Goal: Task Accomplishment & Management: Use online tool/utility

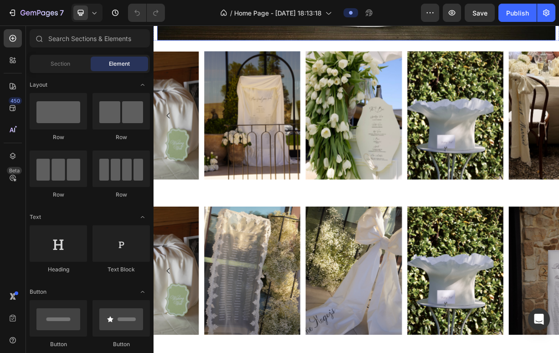
scroll to position [648, 0]
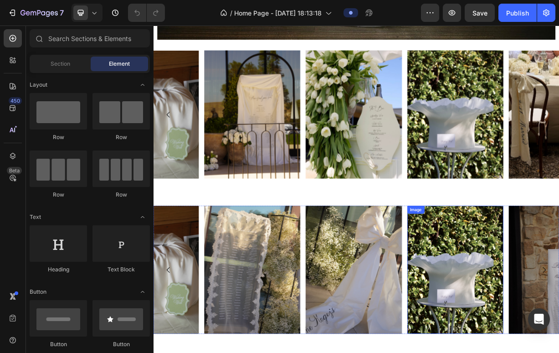
click at [558, 329] on img at bounding box center [560, 354] width 129 height 173
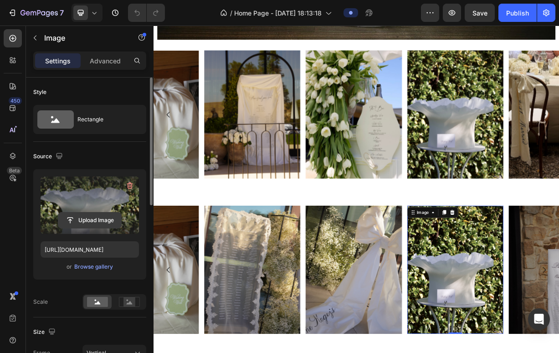
click at [91, 220] on input "file" at bounding box center [89, 219] width 63 height 15
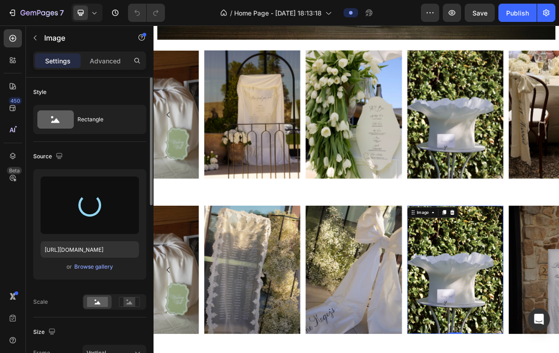
type input "https://cdn.shopify.com/s/files/1/0867/9204/4865/files/gempages_556959618299855…"
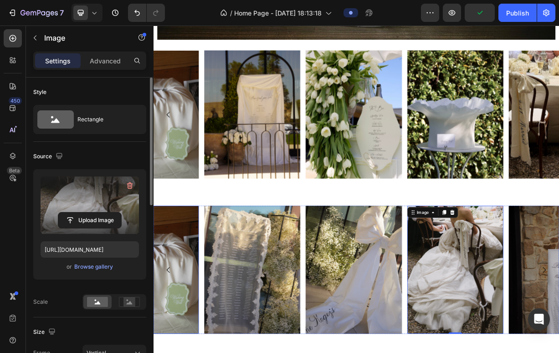
click at [199, 337] on img at bounding box center [149, 354] width 129 height 173
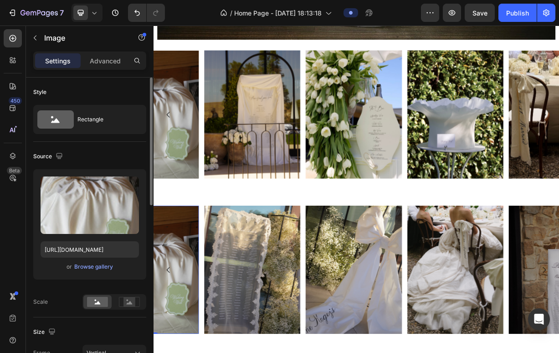
click at [184, 318] on img at bounding box center [149, 354] width 129 height 173
click at [197, 298] on img at bounding box center [149, 354] width 129 height 173
click at [197, 299] on img at bounding box center [149, 354] width 129 height 173
click at [181, 352] on button "Carousel Back Arrow" at bounding box center [174, 355] width 26 height 26
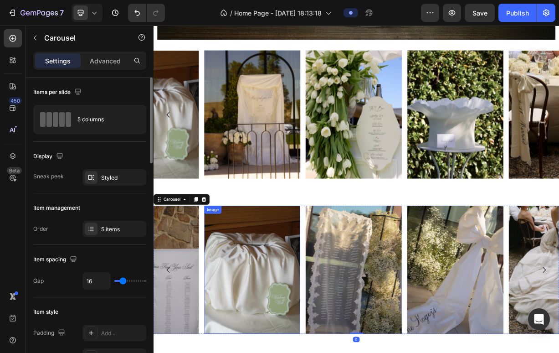
click at [260, 328] on img at bounding box center [286, 354] width 129 height 173
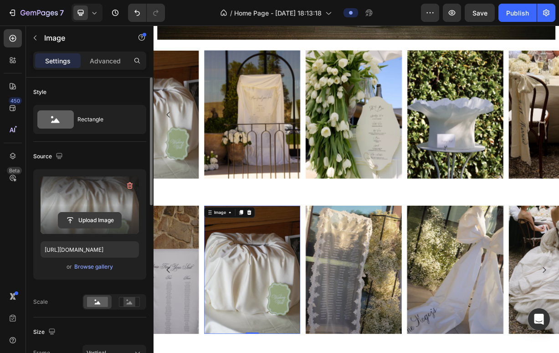
click at [90, 220] on input "file" at bounding box center [89, 219] width 63 height 15
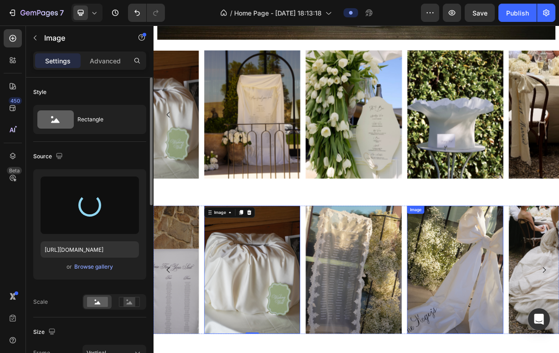
type input "[URL][DOMAIN_NAME]"
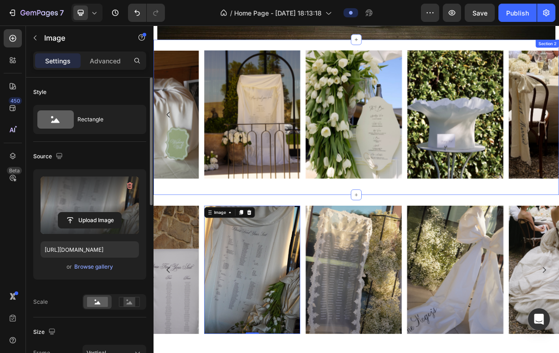
click at [494, 236] on div "Image Image Image Image Image Carousel Row" at bounding box center [427, 149] width 547 height 180
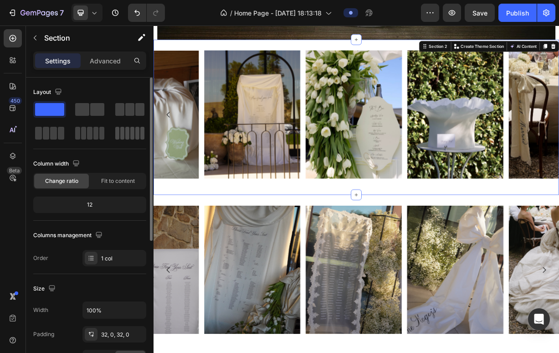
click at [127, 136] on span at bounding box center [127, 133] width 4 height 13
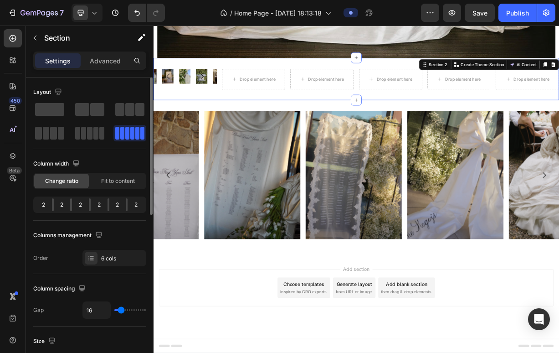
scroll to position [623, 0]
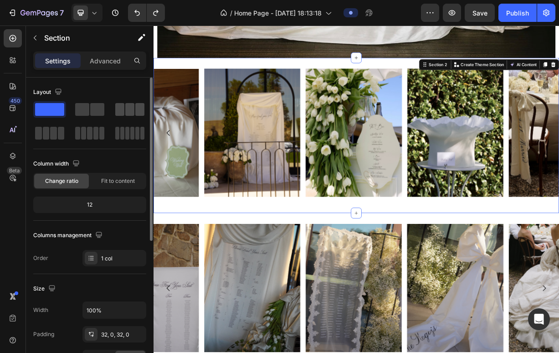
click at [135, 112] on span at bounding box center [139, 109] width 9 height 13
click at [290, 136] on img at bounding box center [286, 170] width 129 height 173
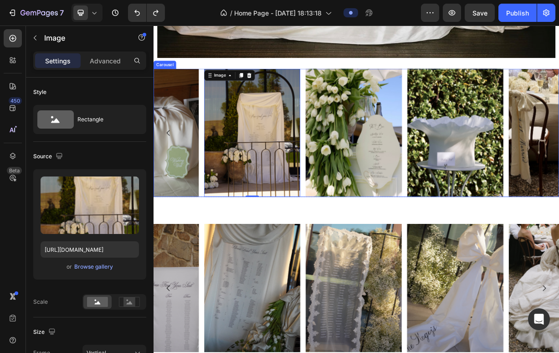
click at [356, 134] on div "Image 0 Image Image Image Image" at bounding box center [427, 170] width 547 height 173
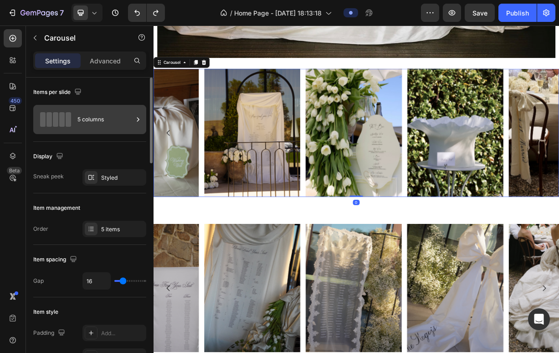
click at [130, 122] on div "5 columns" at bounding box center [105, 119] width 56 height 21
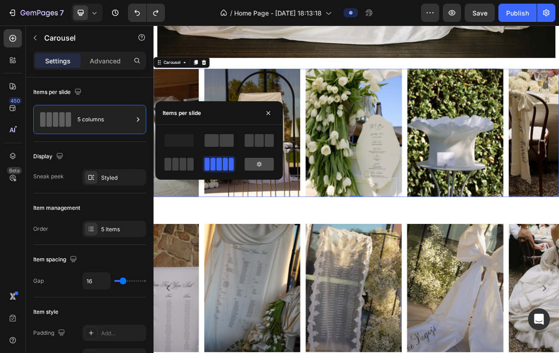
click at [251, 163] on div at bounding box center [259, 164] width 29 height 13
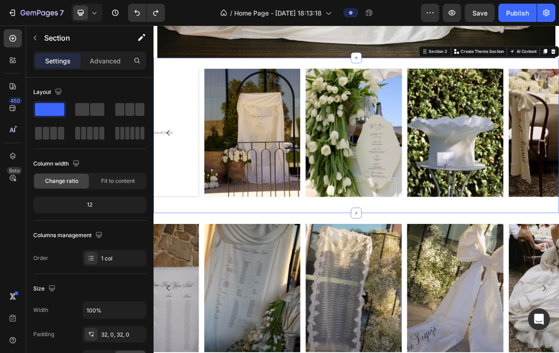
click at [444, 269] on div "Image Image Image Image Image Drop element here Carousel Row Section 2 You can …" at bounding box center [427, 173] width 547 height 209
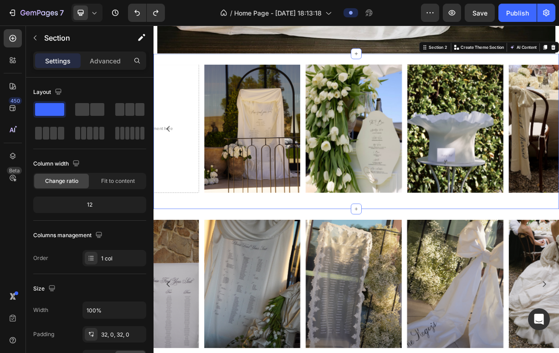
scroll to position [629, 0]
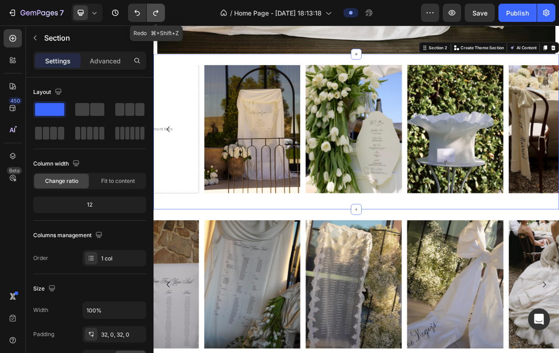
click at [155, 11] on icon "Undo/Redo" at bounding box center [155, 12] width 9 height 9
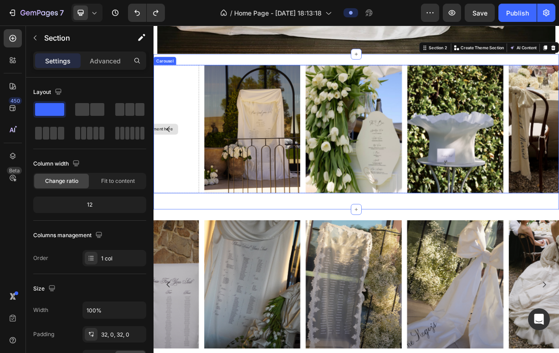
click at [181, 116] on div "Drop element here" at bounding box center [149, 164] width 129 height 173
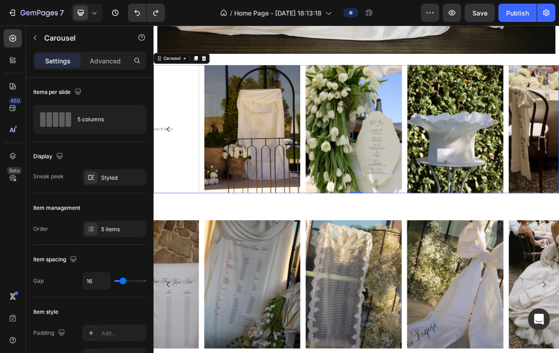
click at [175, 160] on icon "Carousel Back Arrow" at bounding box center [173, 164] width 11 height 11
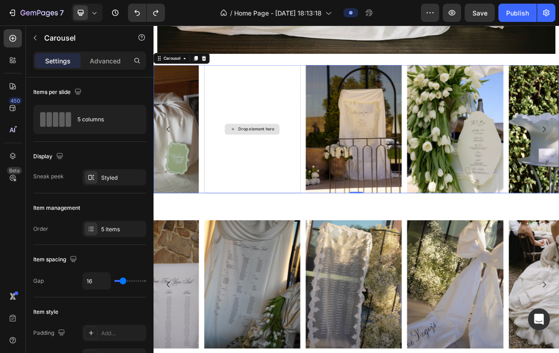
click at [304, 165] on div "Drop element here" at bounding box center [292, 164] width 48 height 7
click at [292, 141] on div "Drop element here" at bounding box center [286, 164] width 129 height 173
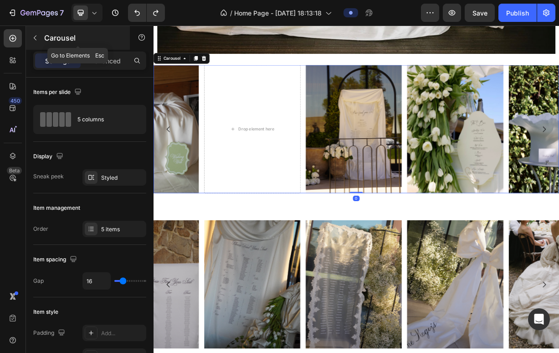
click at [35, 36] on icon "button" at bounding box center [34, 37] width 7 height 7
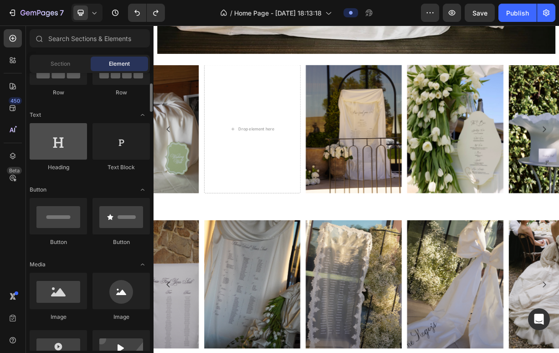
scroll to position [162, 0]
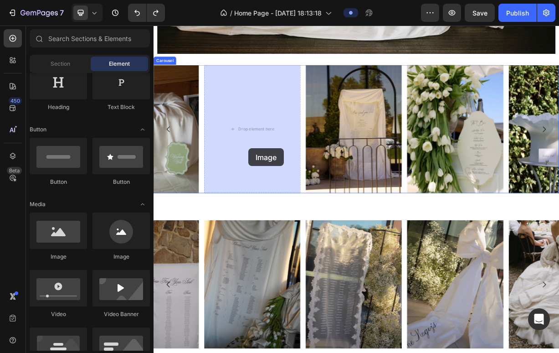
drag, startPoint x: 210, startPoint y: 260, endPoint x: 281, endPoint y: 191, distance: 98.9
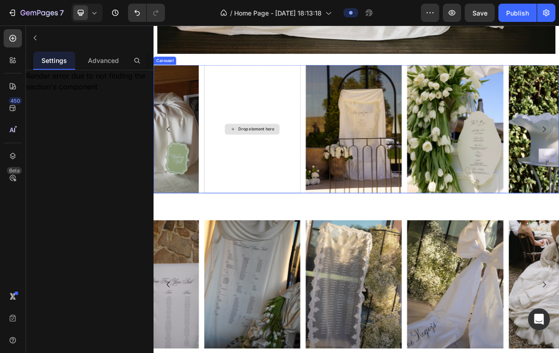
click at [285, 178] on div "Drop element here" at bounding box center [286, 164] width 129 height 173
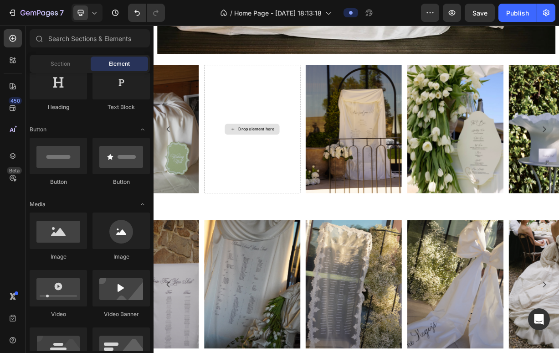
click at [283, 163] on div "Drop element here" at bounding box center [292, 164] width 48 height 7
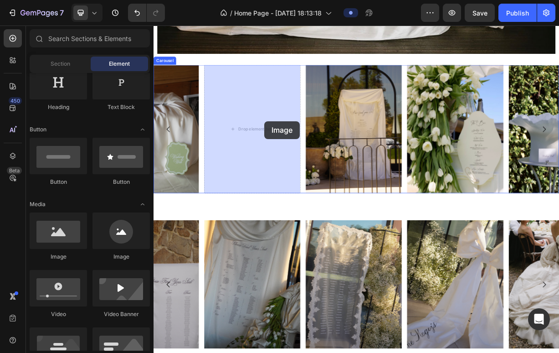
drag, startPoint x: 208, startPoint y: 272, endPoint x: 303, endPoint y: 154, distance: 151.0
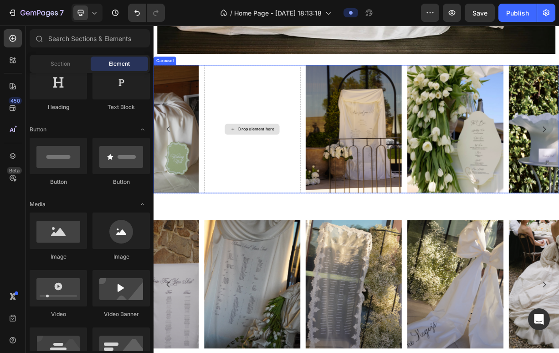
click at [299, 163] on div "Drop element here" at bounding box center [292, 164] width 48 height 7
click at [317, 179] on div "Drop element here" at bounding box center [286, 164] width 129 height 173
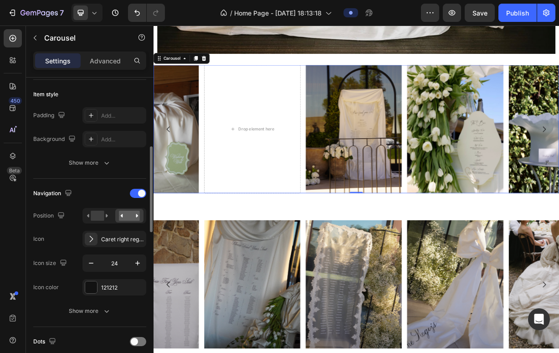
scroll to position [228, 0]
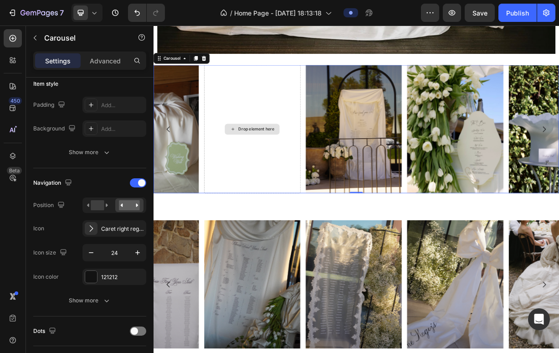
click at [302, 154] on div "Drop element here" at bounding box center [286, 164] width 129 height 173
click at [297, 164] on div "Drop element here" at bounding box center [292, 164] width 48 height 7
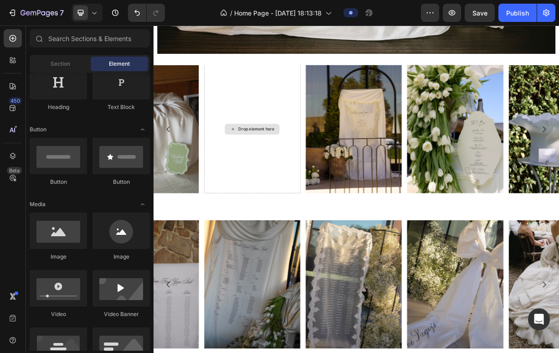
click at [297, 164] on div "Drop element here" at bounding box center [292, 164] width 48 height 7
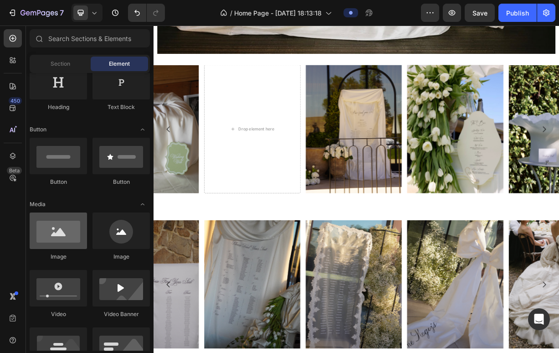
click at [53, 236] on div at bounding box center [58, 230] width 57 height 36
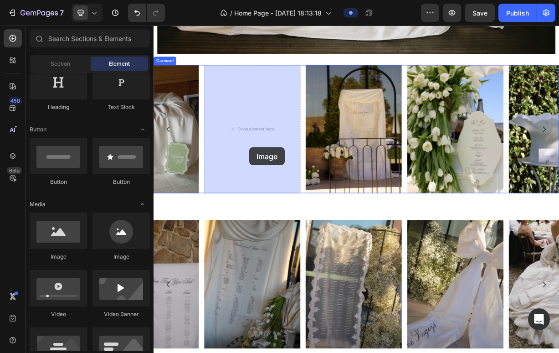
drag, startPoint x: 206, startPoint y: 261, endPoint x: 282, endPoint y: 190, distance: 103.8
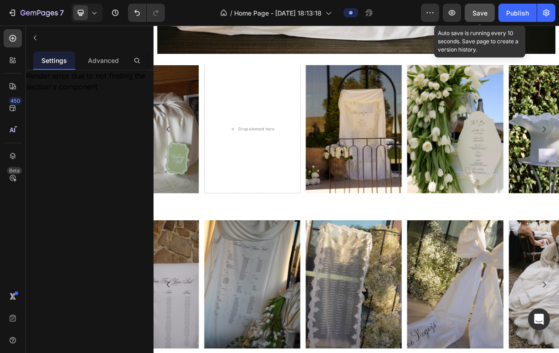
click at [484, 12] on span "Save" at bounding box center [479, 13] width 15 height 8
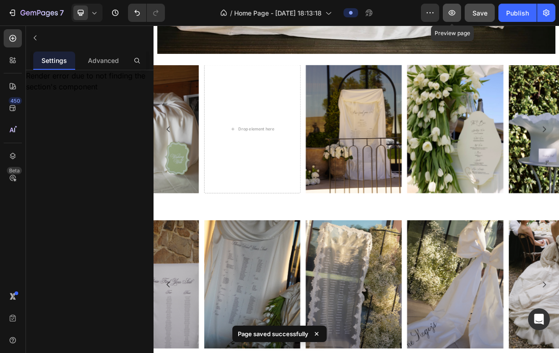
click at [449, 14] on icon "button" at bounding box center [452, 12] width 7 height 5
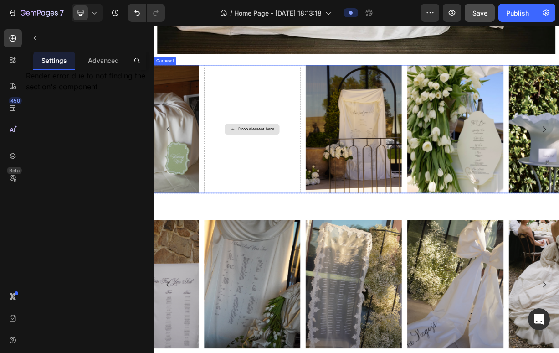
click at [293, 161] on div "Drop element here" at bounding box center [292, 164] width 48 height 7
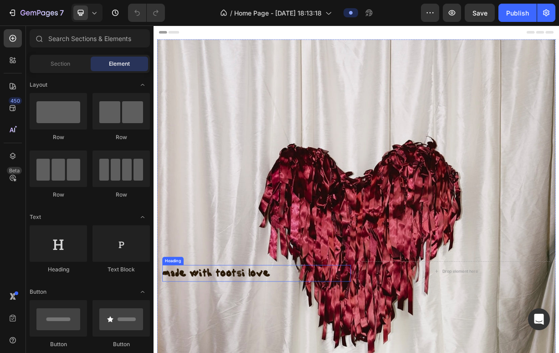
click at [237, 352] on strong "made with tootsi love" at bounding box center [238, 358] width 145 height 17
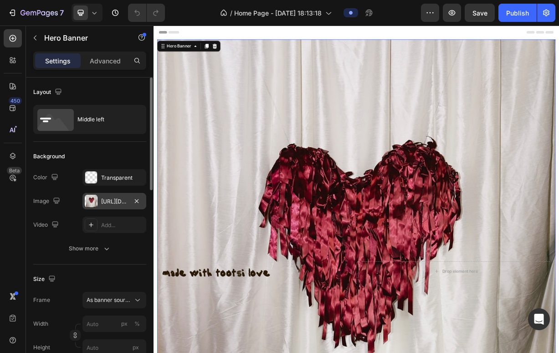
click at [118, 205] on div "[URL][DOMAIN_NAME]" at bounding box center [114, 201] width 64 height 16
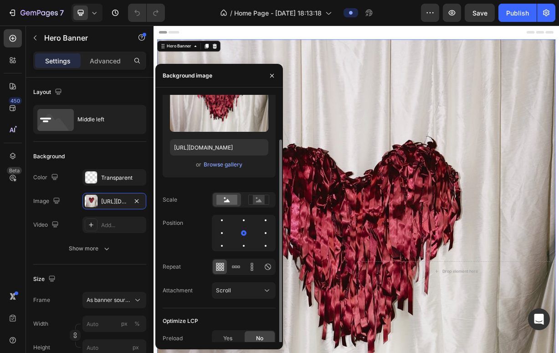
scroll to position [48, 0]
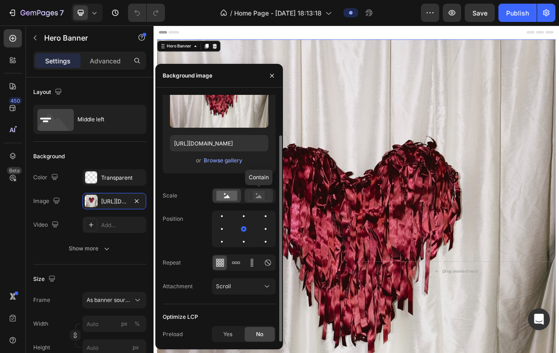
click at [260, 197] on icon at bounding box center [259, 196] width 6 height 3
click at [237, 195] on rect at bounding box center [226, 195] width 21 height 10
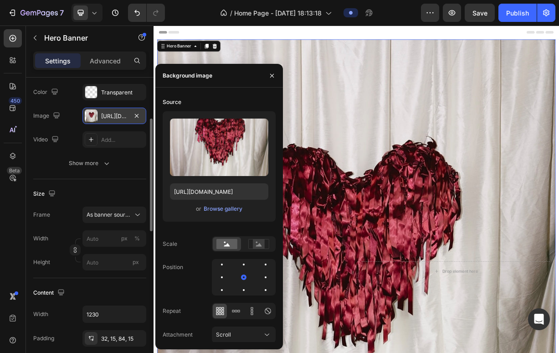
scroll to position [108, 0]
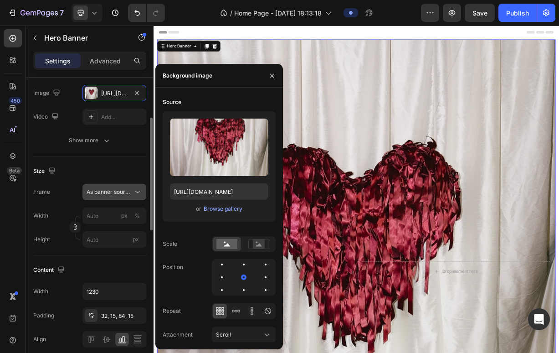
click at [111, 190] on span "As banner source" at bounding box center [109, 192] width 45 height 8
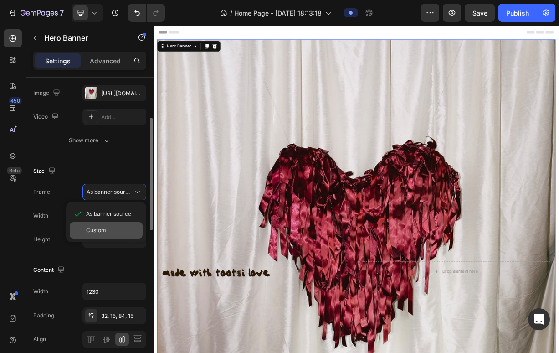
click at [101, 231] on span "Custom" at bounding box center [96, 230] width 20 height 8
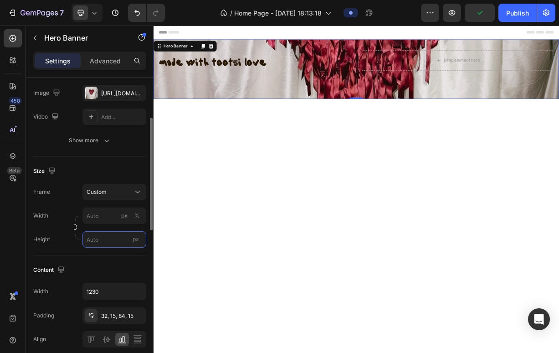
click at [103, 236] on input "px" at bounding box center [114, 239] width 64 height 16
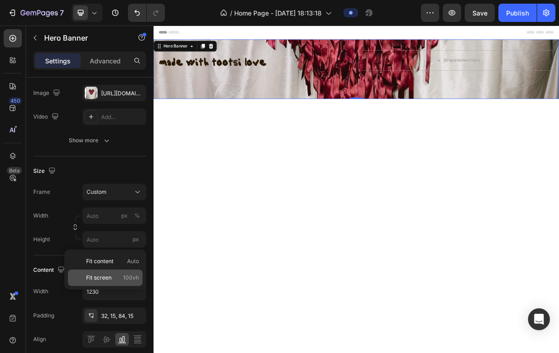
click at [104, 274] on span "Fit screen" at bounding box center [99, 277] width 26 height 8
type input "100"
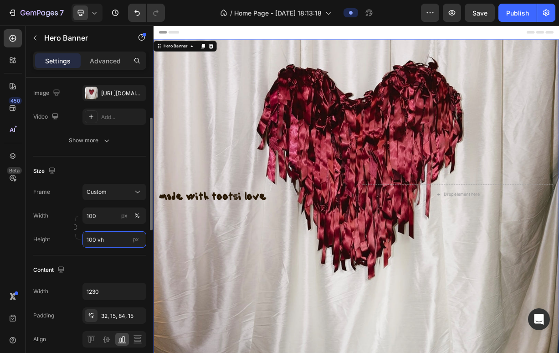
click at [109, 239] on input "100 vh" at bounding box center [114, 239] width 64 height 16
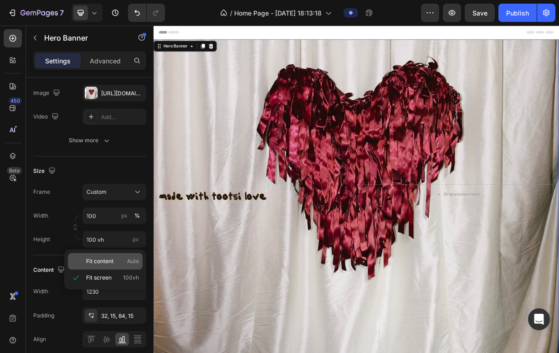
click at [101, 266] on div "Fit content Auto" at bounding box center [105, 261] width 75 height 16
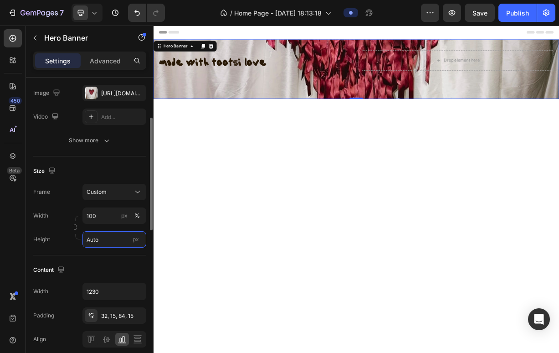
click at [106, 242] on input "Auto" at bounding box center [114, 239] width 64 height 16
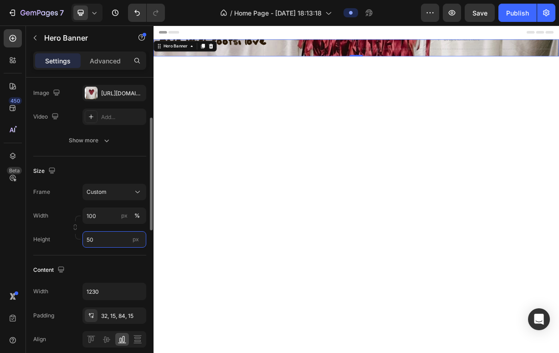
click at [106, 242] on input "50" at bounding box center [114, 239] width 64 height 16
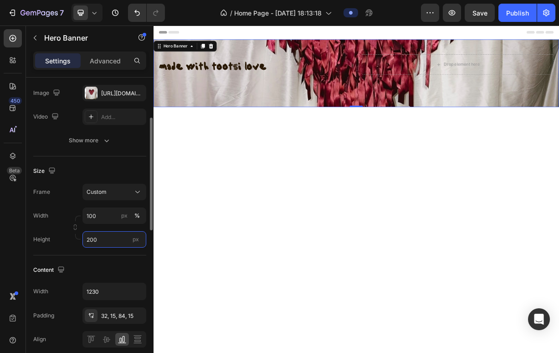
click at [106, 242] on input "200" at bounding box center [114, 239] width 64 height 16
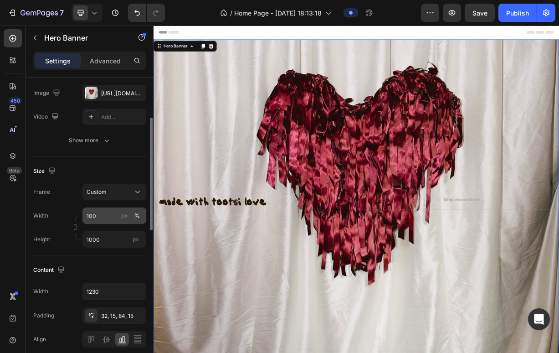
click at [128, 223] on div "px %" at bounding box center [131, 215] width 24 height 16
click at [128, 223] on input "100" at bounding box center [114, 215] width 64 height 16
click at [128, 223] on div "px %" at bounding box center [131, 215] width 24 height 16
click at [128, 223] on input "100" at bounding box center [114, 215] width 64 height 16
click at [128, 223] on div "px %" at bounding box center [131, 215] width 24 height 16
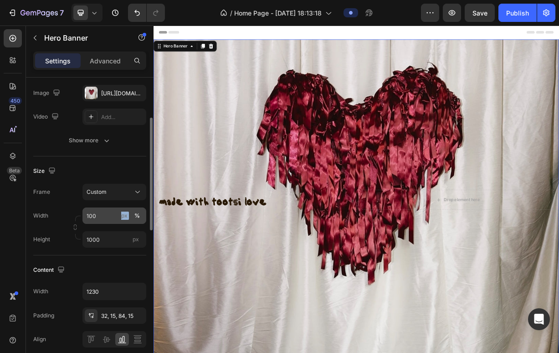
click at [128, 223] on input "100" at bounding box center [114, 215] width 64 height 16
click at [105, 245] on input "1000" at bounding box center [114, 239] width 64 height 16
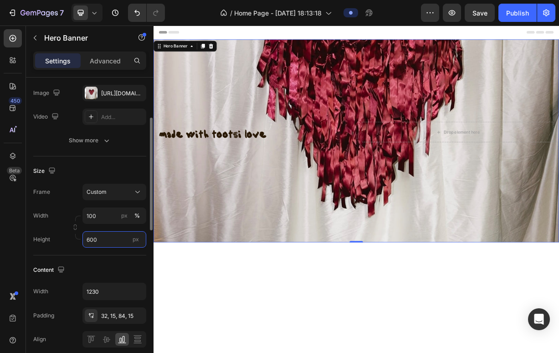
click at [105, 245] on input "600" at bounding box center [114, 239] width 64 height 16
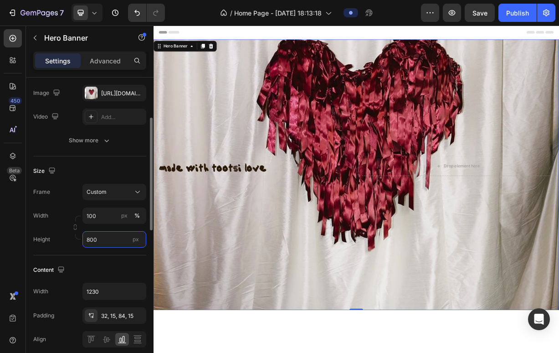
click at [105, 245] on input "800" at bounding box center [114, 239] width 64 height 16
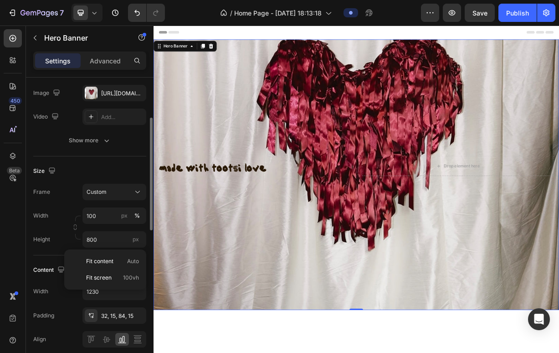
click at [131, 166] on div "Size" at bounding box center [89, 171] width 113 height 15
click at [109, 337] on icon at bounding box center [106, 338] width 9 height 9
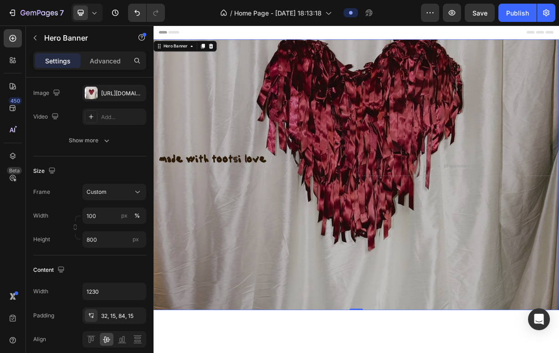
click at [304, 298] on div "Overlay" at bounding box center [427, 226] width 547 height 364
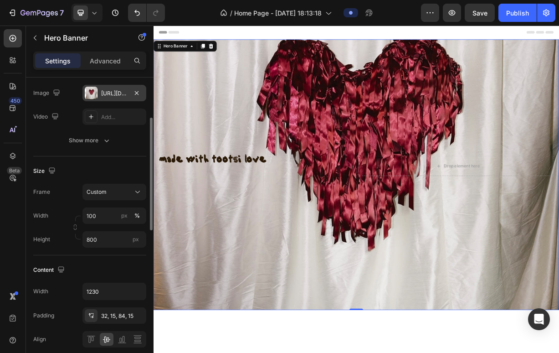
click at [114, 101] on div "[URL][DOMAIN_NAME]" at bounding box center [114, 93] width 64 height 16
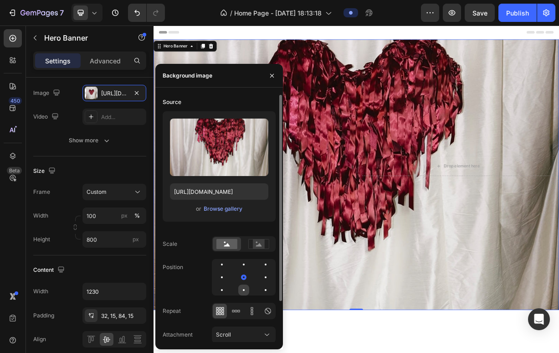
click at [260, 287] on div at bounding box center [265, 289] width 11 height 11
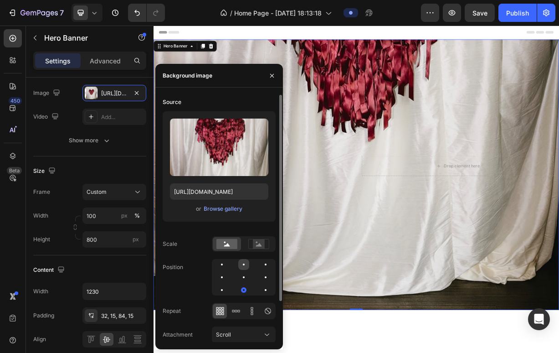
click at [260, 268] on div at bounding box center [265, 264] width 11 height 11
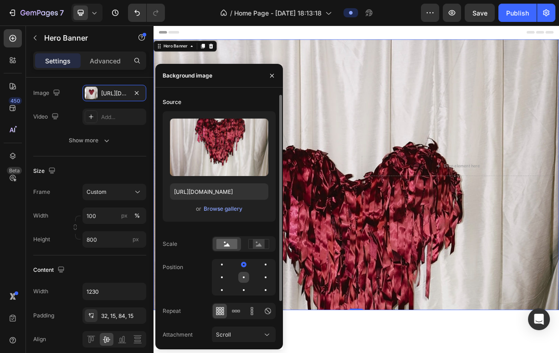
click at [260, 279] on div at bounding box center [265, 276] width 11 height 11
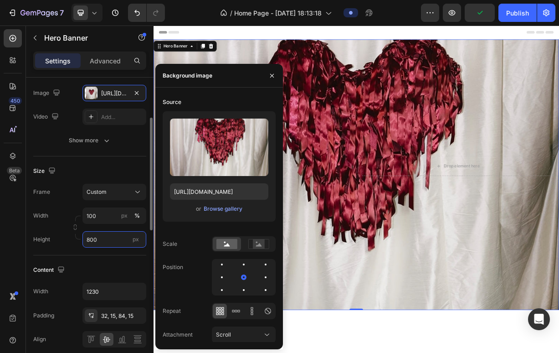
click at [99, 236] on input "800" at bounding box center [114, 239] width 64 height 16
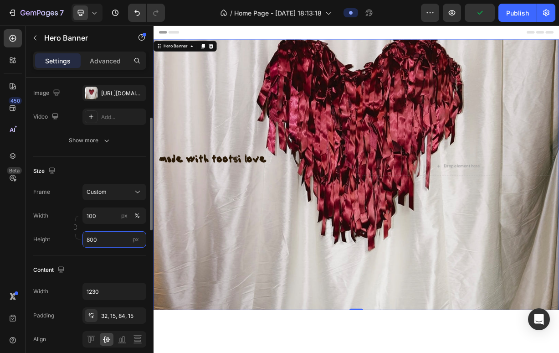
click at [99, 236] on input "800" at bounding box center [114, 239] width 64 height 16
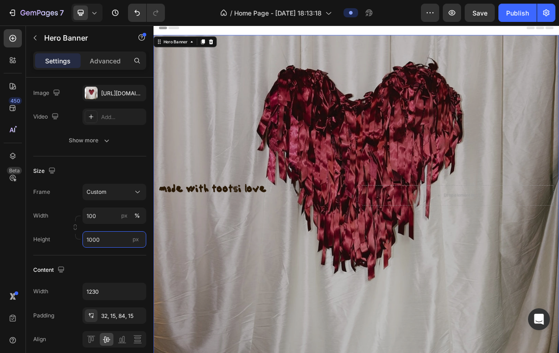
scroll to position [0, 0]
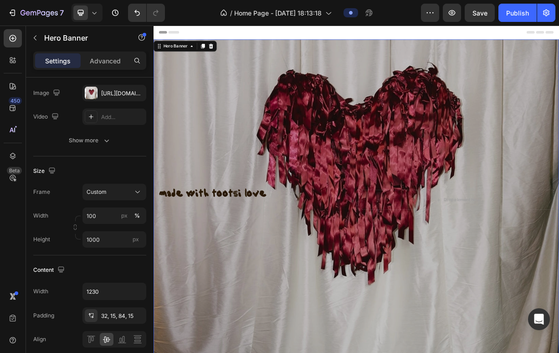
click at [376, 342] on div "Overlay" at bounding box center [427, 272] width 547 height 456
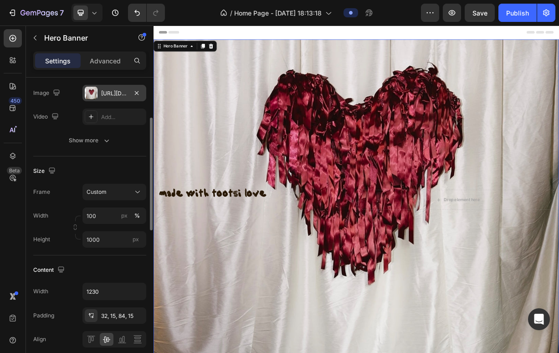
click at [110, 97] on div "[URL][DOMAIN_NAME]" at bounding box center [114, 93] width 26 height 8
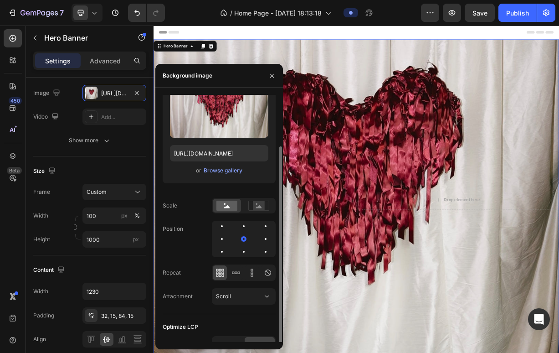
scroll to position [49, 0]
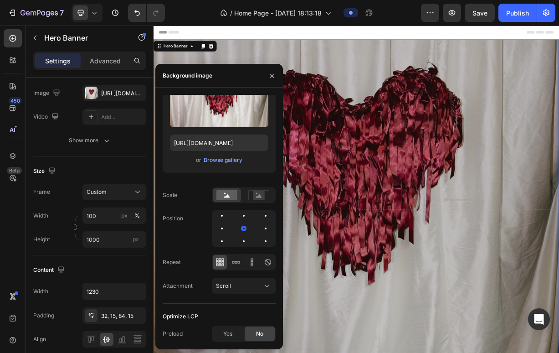
click at [433, 350] on div "Overlay" at bounding box center [427, 272] width 547 height 456
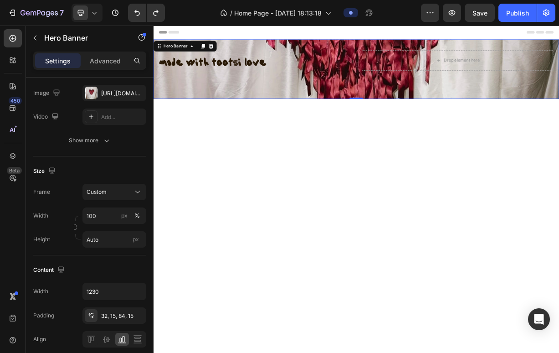
type input "100 vh"
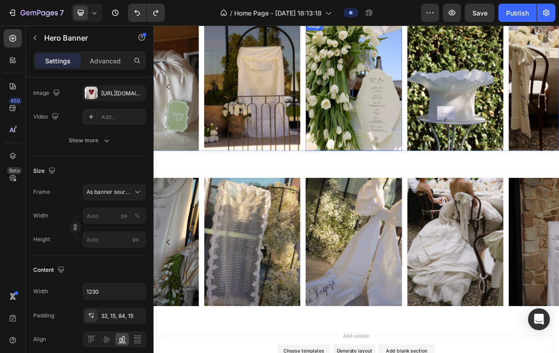
scroll to position [683, 0]
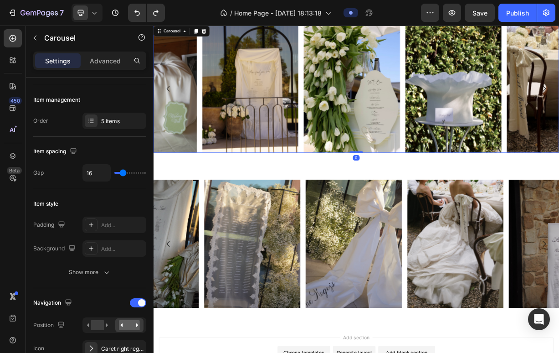
scroll to position [0, 0]
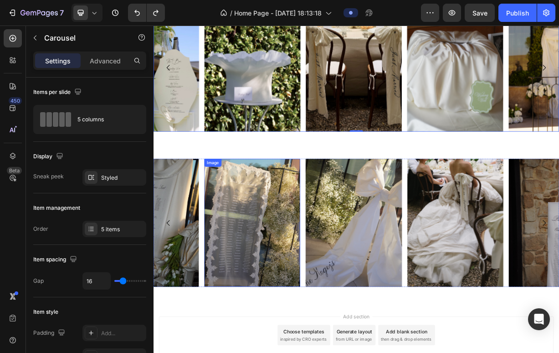
scroll to position [616, 0]
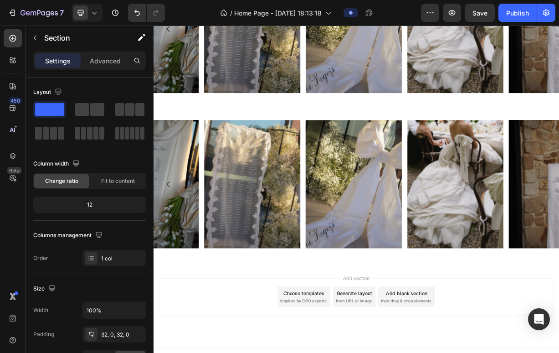
scroll to position [984, 0]
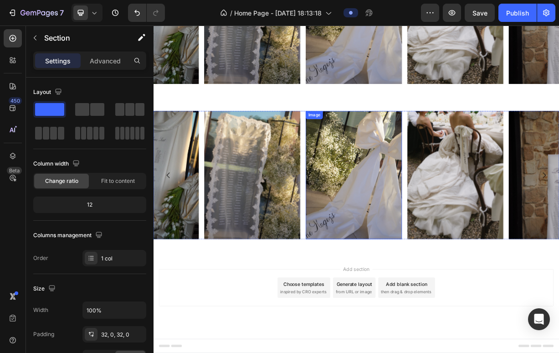
click at [415, 231] on img at bounding box center [423, 227] width 129 height 173
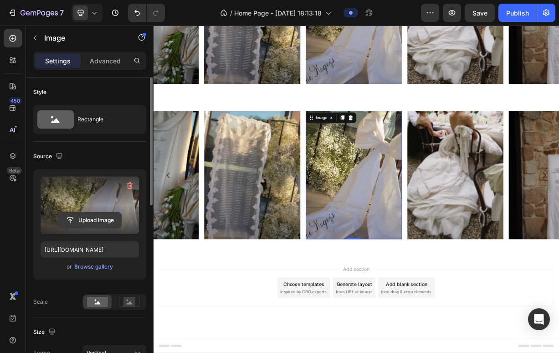
click at [87, 220] on input "file" at bounding box center [89, 219] width 63 height 15
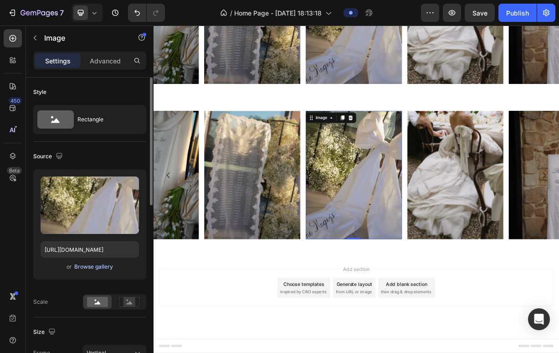
click at [103, 263] on div "Browse gallery" at bounding box center [93, 266] width 39 height 8
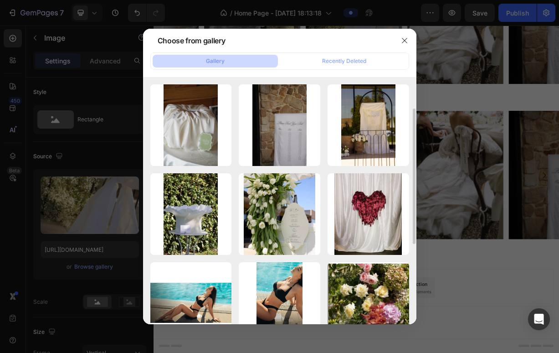
scroll to position [180, 0]
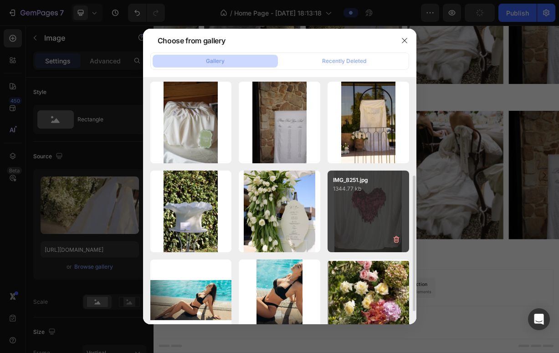
click at [357, 202] on div "IMG_8251.jpg 1344.77 kb" at bounding box center [369, 211] width 82 height 82
type input "[URL][DOMAIN_NAME]"
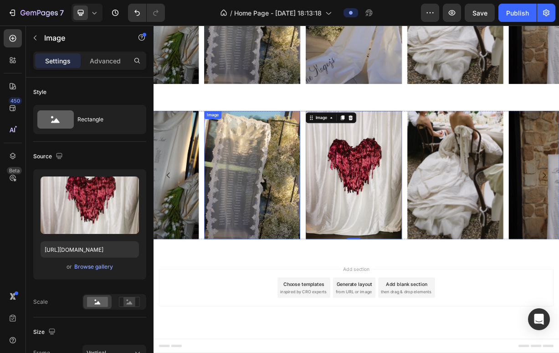
click at [276, 234] on img at bounding box center [286, 227] width 129 height 173
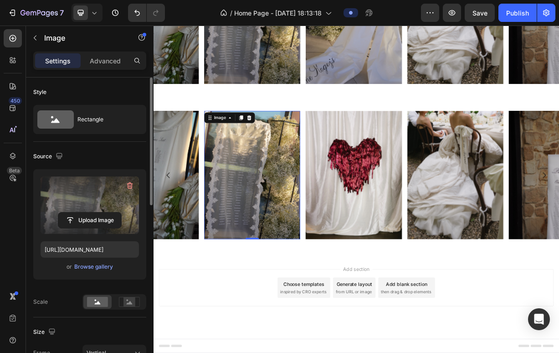
click at [92, 211] on label at bounding box center [90, 204] width 98 height 57
click at [92, 212] on input "file" at bounding box center [89, 219] width 63 height 15
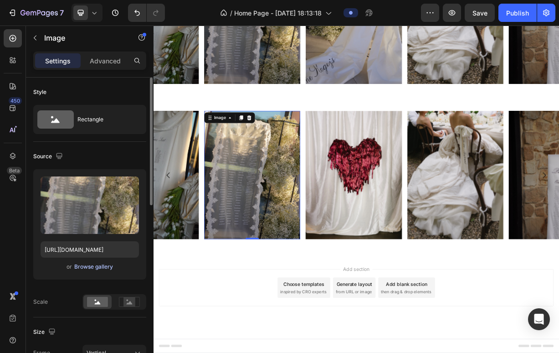
click at [88, 271] on button "Browse gallery" at bounding box center [94, 266] width 40 height 9
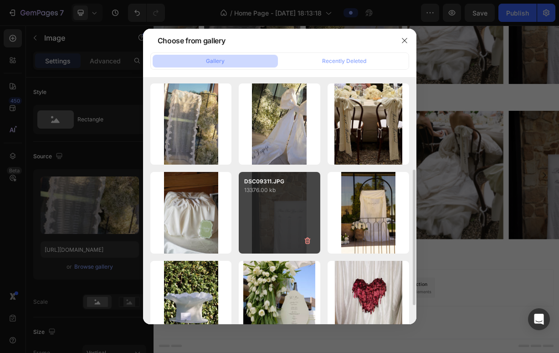
scroll to position [0, 0]
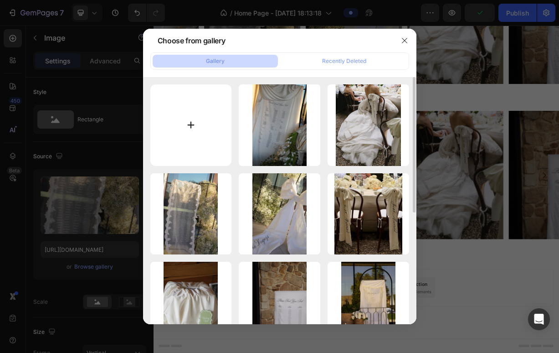
click at [209, 136] on input "file" at bounding box center [191, 125] width 82 height 82
type input "C:\fakepath\off-white cardstock.webp"
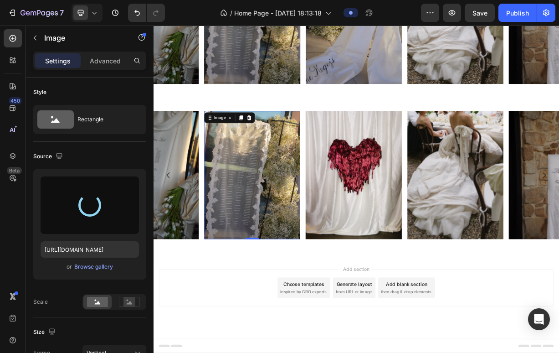
type input "[URL][DOMAIN_NAME]"
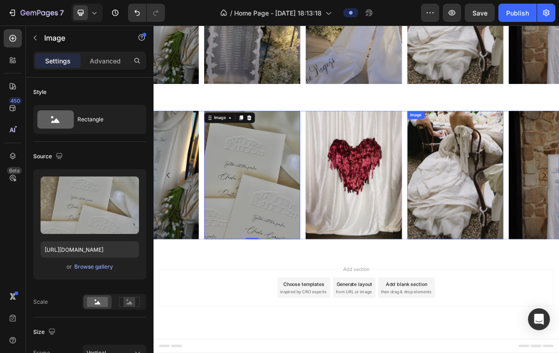
click at [542, 222] on img at bounding box center [560, 227] width 129 height 173
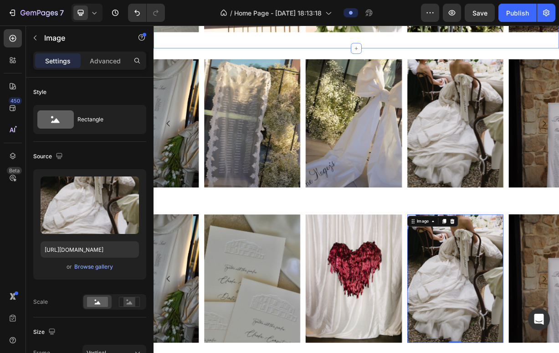
scroll to position [846, 0]
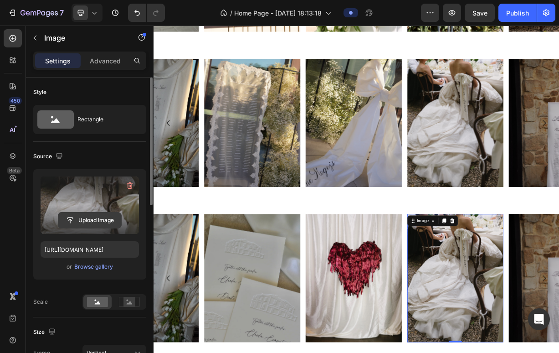
click at [95, 219] on input "file" at bounding box center [89, 219] width 63 height 15
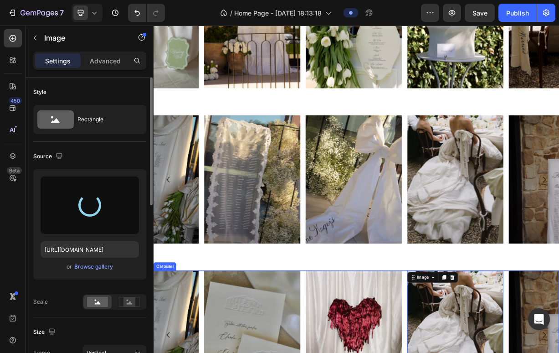
scroll to position [777, 0]
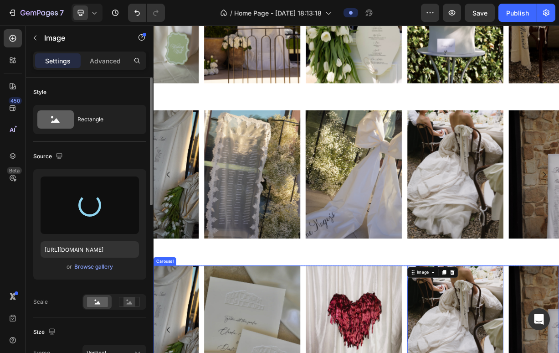
type input "[URL][DOMAIN_NAME]"
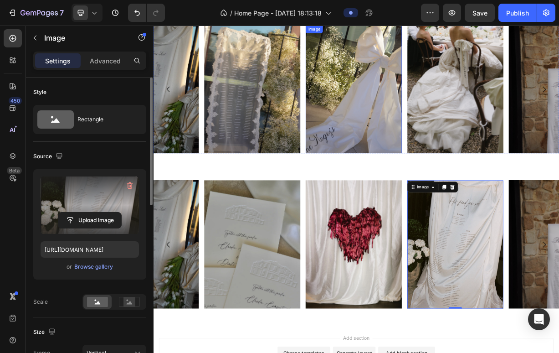
scroll to position [889, 0]
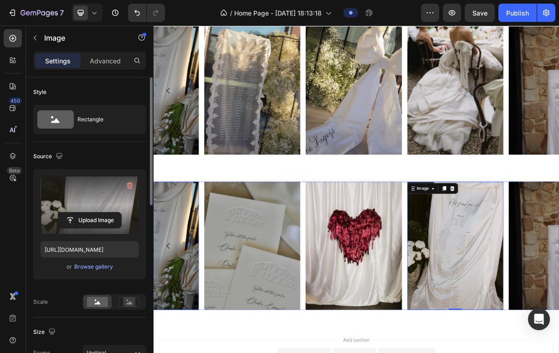
click at [194, 298] on img at bounding box center [149, 322] width 129 height 173
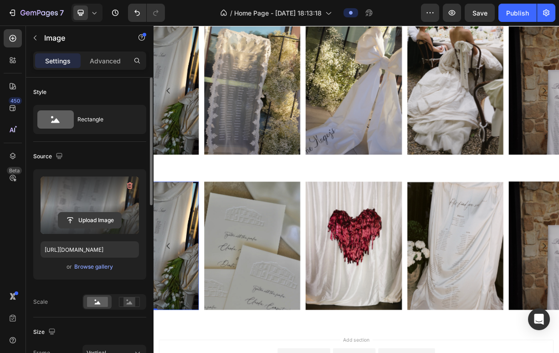
click at [97, 218] on input "file" at bounding box center [89, 219] width 63 height 15
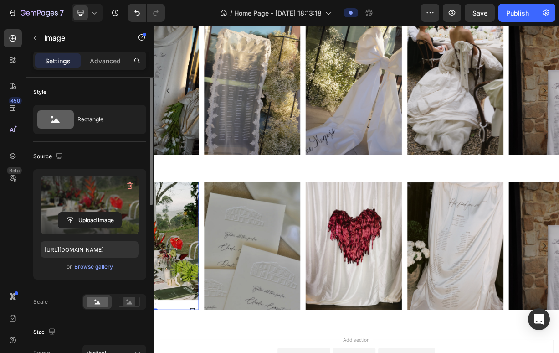
click at [93, 193] on label at bounding box center [90, 204] width 98 height 57
click at [93, 212] on input "file" at bounding box center [89, 219] width 63 height 15
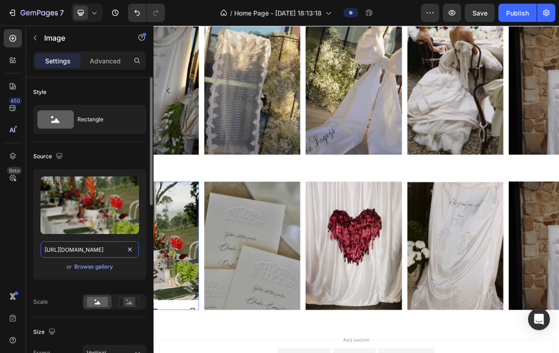
click at [106, 250] on input "[URL][DOMAIN_NAME]" at bounding box center [90, 249] width 98 height 16
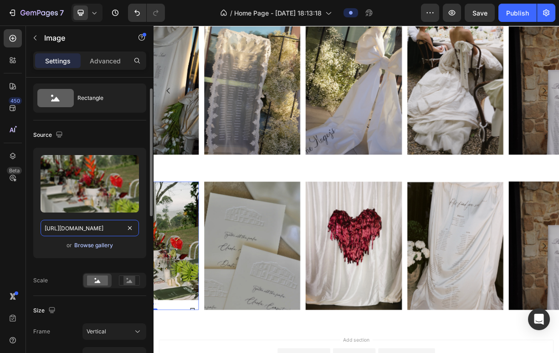
scroll to position [23, 0]
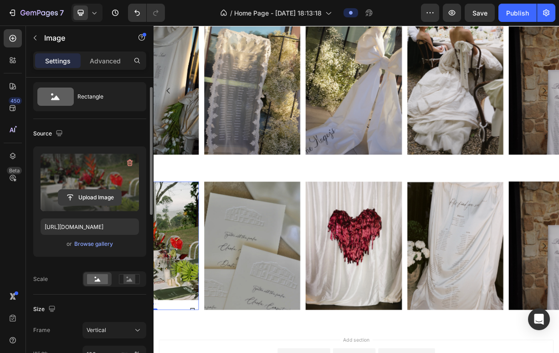
click at [85, 197] on input "file" at bounding box center [89, 197] width 63 height 15
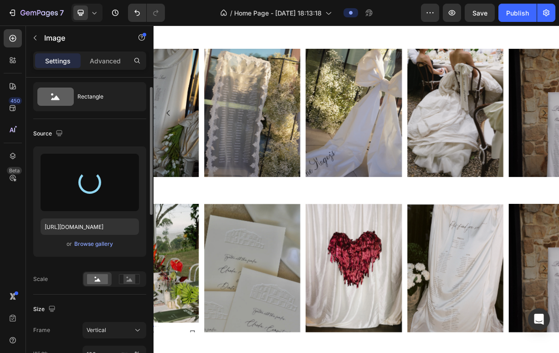
type input "[URL][DOMAIN_NAME]"
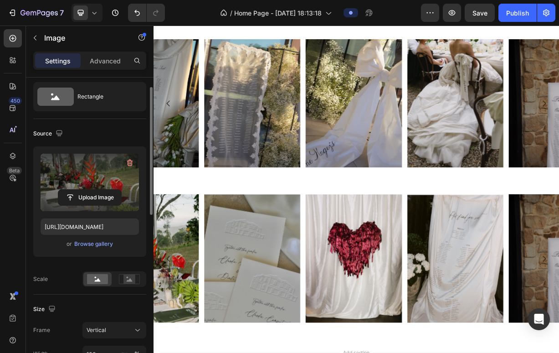
scroll to position [875, 0]
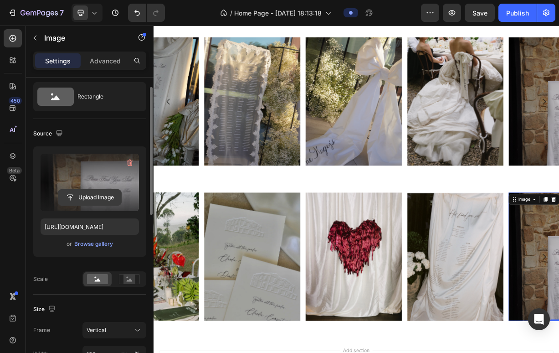
click at [105, 195] on input "file" at bounding box center [89, 197] width 63 height 15
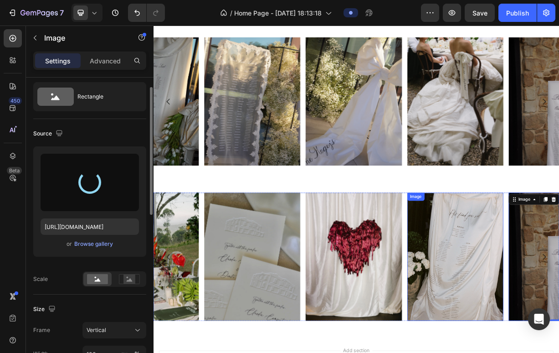
type input "[URL][DOMAIN_NAME]"
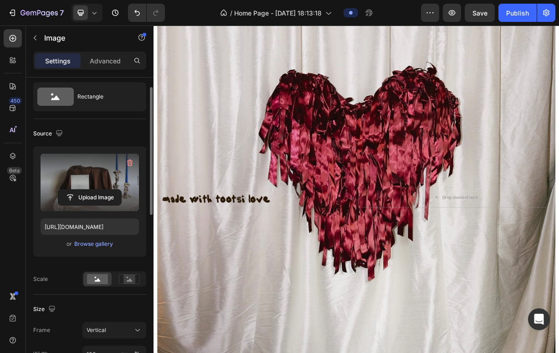
scroll to position [97, 0]
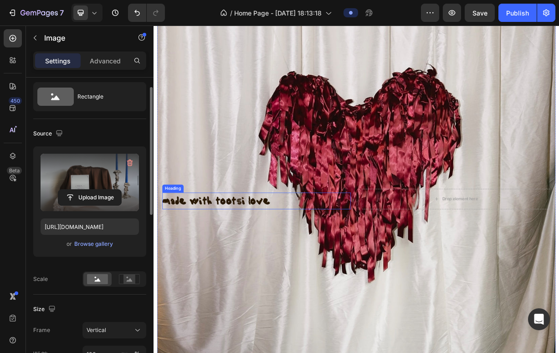
click at [317, 267] on h2 "made with tootsi love" at bounding box center [292, 262] width 255 height 22
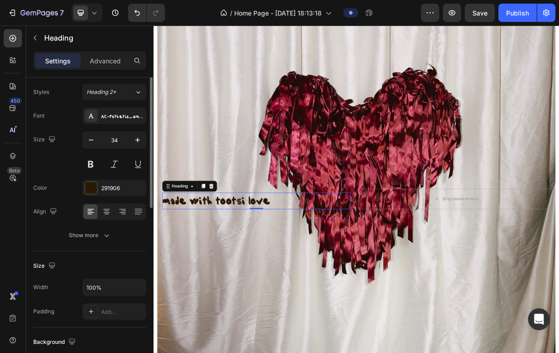
scroll to position [0, 0]
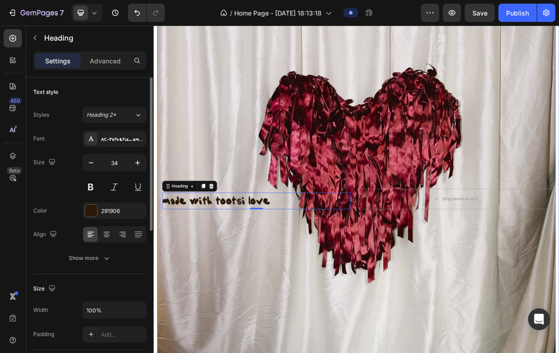
click at [295, 283] on div "made with tootsi love Heading made with tootsi love Heading 0 Drop element here" at bounding box center [427, 271] width 537 height 80
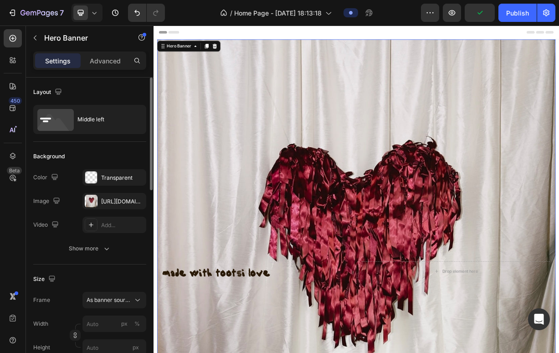
click at [368, 33] on div "Header" at bounding box center [427, 35] width 532 height 18
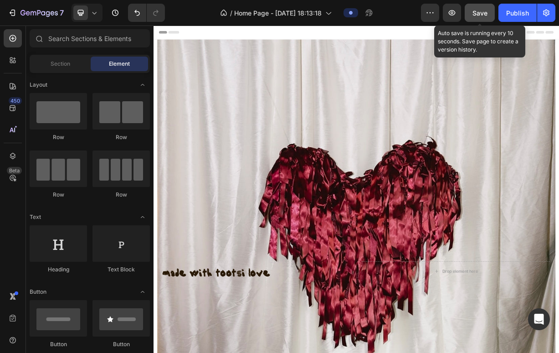
click at [480, 13] on span "Save" at bounding box center [479, 13] width 15 height 8
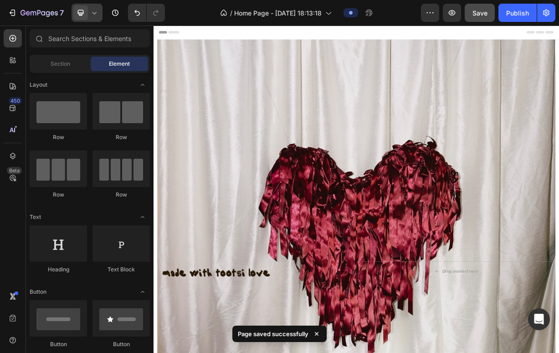
click at [94, 16] on icon at bounding box center [94, 12] width 9 height 9
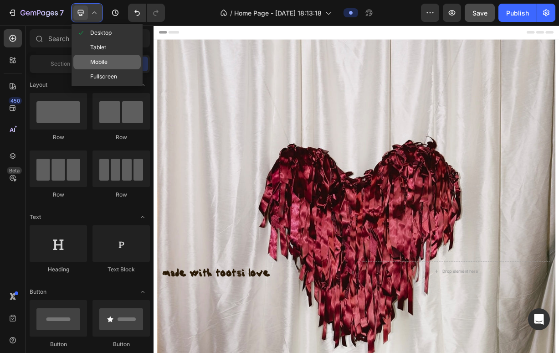
click at [107, 63] on span "Mobile" at bounding box center [98, 61] width 17 height 9
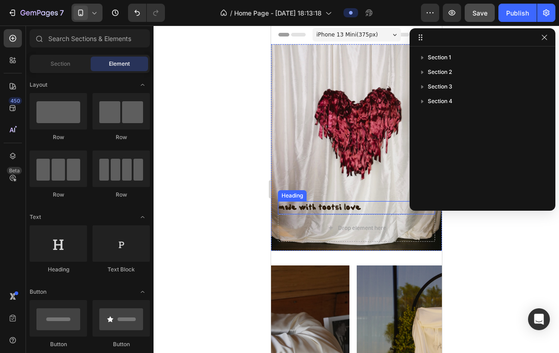
click at [335, 202] on strong "made with tootsi love" at bounding box center [319, 207] width 82 height 10
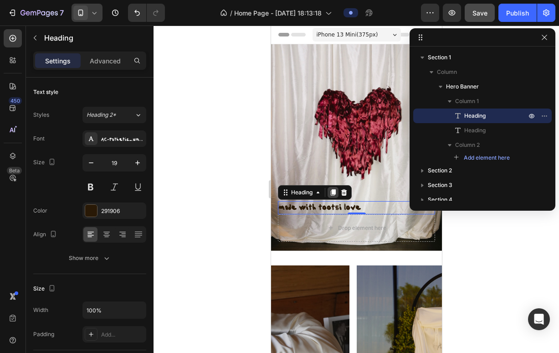
click at [333, 187] on div at bounding box center [332, 192] width 11 height 11
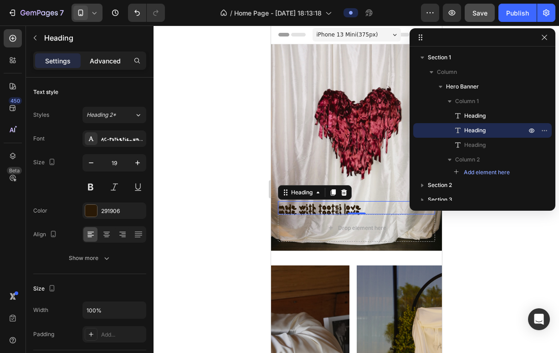
click at [120, 55] on div "Advanced" at bounding box center [105, 60] width 46 height 15
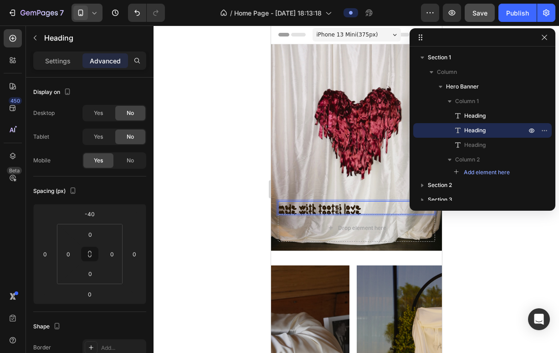
click at [312, 205] on h2 "made with tootsi love" at bounding box center [355, 207] width 157 height 13
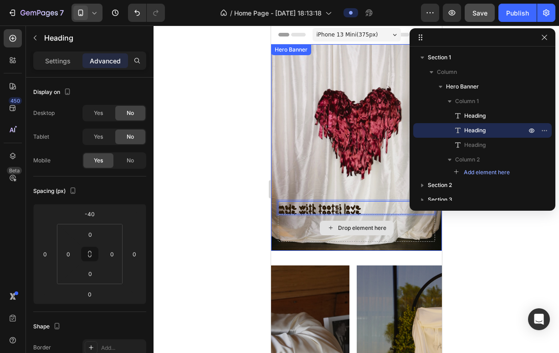
click at [310, 214] on div "Drop element here" at bounding box center [355, 227] width 157 height 27
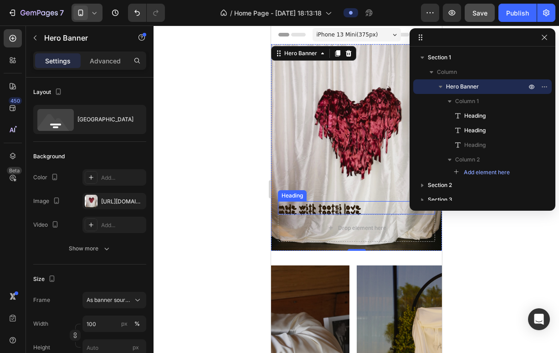
click at [310, 205] on p "⁠⁠⁠⁠⁠⁠⁠ made with tootsi love" at bounding box center [355, 207] width 155 height 11
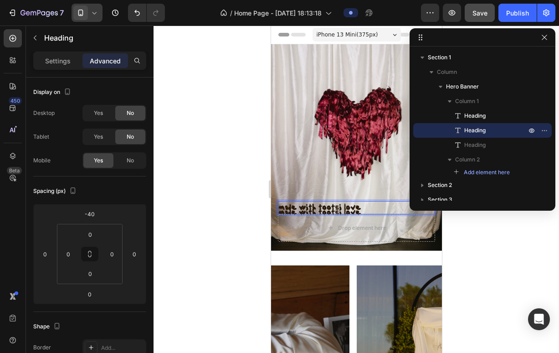
click at [308, 202] on strong "made with tootsi love" at bounding box center [319, 207] width 82 height 10
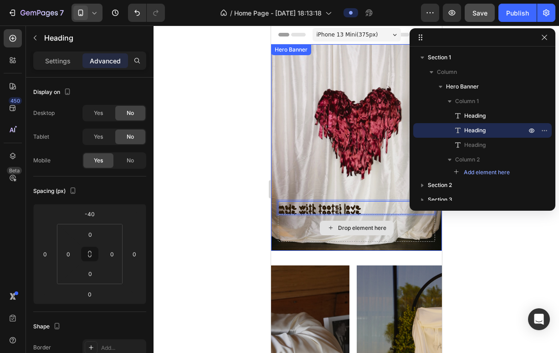
scroll to position [91, 0]
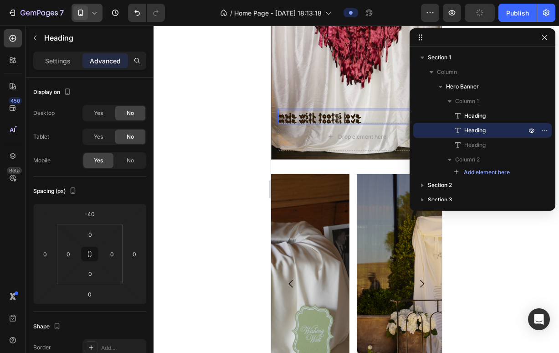
click at [348, 230] on img at bounding box center [267, 283] width 164 height 219
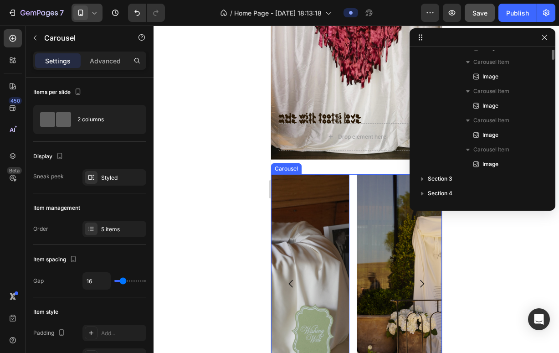
click at [356, 180] on div "Image Image Image Image Image 0" at bounding box center [356, 283] width 171 height 219
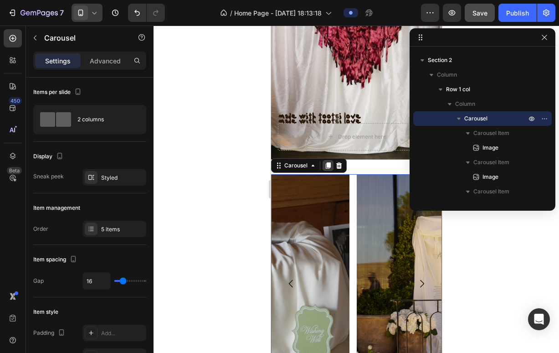
click at [326, 162] on icon at bounding box center [327, 165] width 7 height 7
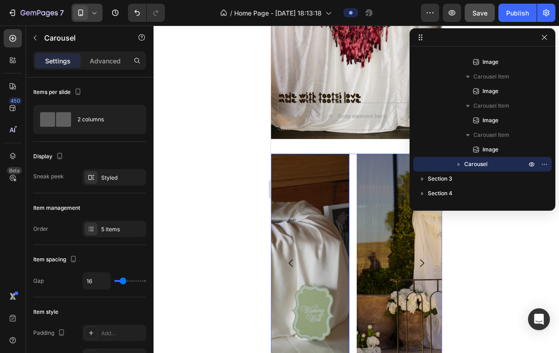
scroll to position [178, 0]
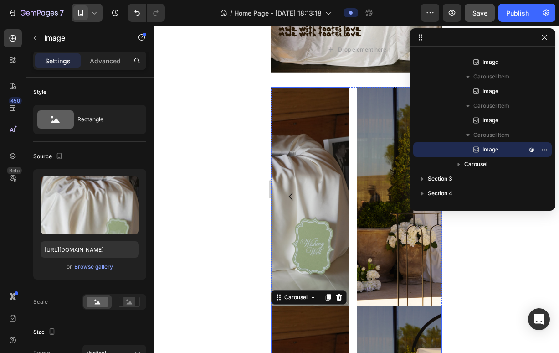
click at [326, 158] on img at bounding box center [267, 196] width 164 height 219
click at [355, 147] on div "Image Image Image Image Image 0" at bounding box center [356, 196] width 171 height 219
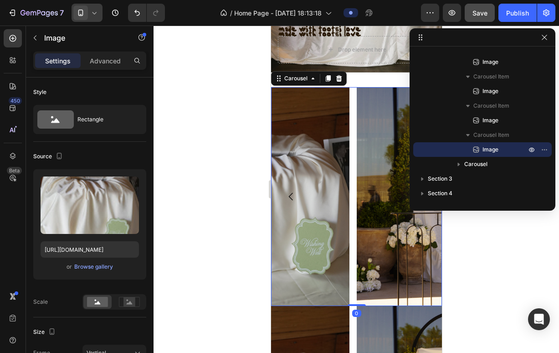
scroll to position [125, 0]
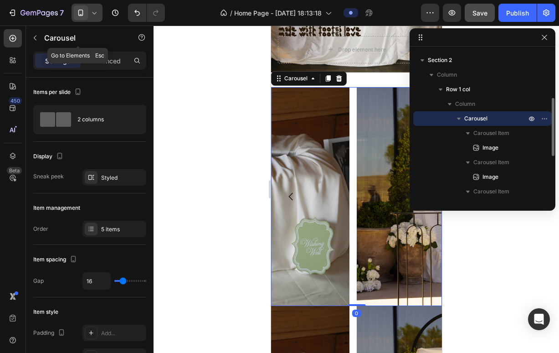
click at [107, 52] on div "Settings Advanced" at bounding box center [89, 60] width 113 height 18
click at [108, 59] on p "Advanced" at bounding box center [105, 61] width 31 height 10
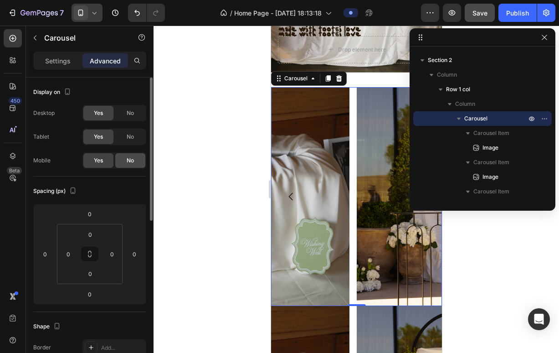
click at [133, 159] on span "No" at bounding box center [130, 160] width 7 height 8
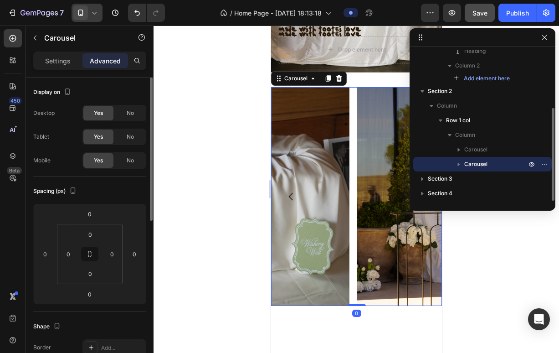
click at [349, 237] on div "Image Image Image Image Image" at bounding box center [356, 196] width 171 height 219
click at [136, 138] on div "No" at bounding box center [130, 136] width 30 height 15
click at [128, 120] on div "No" at bounding box center [130, 113] width 30 height 15
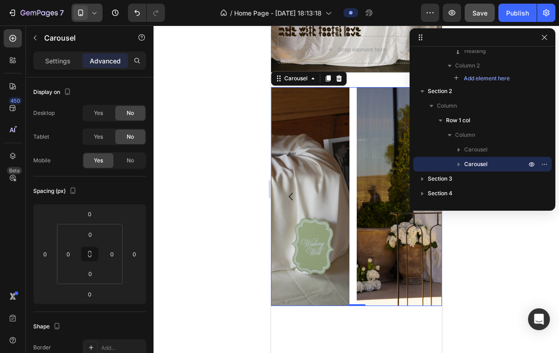
click at [350, 136] on div "Image Image Image Image Image" at bounding box center [356, 196] width 171 height 219
click at [64, 71] on div "Settings Advanced" at bounding box center [90, 64] width 128 height 26
click at [61, 66] on div "Settings" at bounding box center [58, 60] width 46 height 15
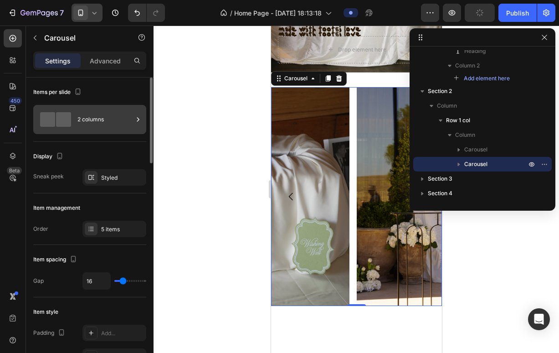
click at [94, 116] on div "2 columns" at bounding box center [105, 119] width 56 height 21
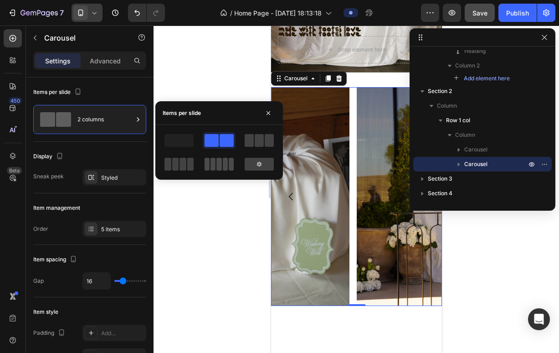
click at [215, 169] on div at bounding box center [219, 164] width 29 height 13
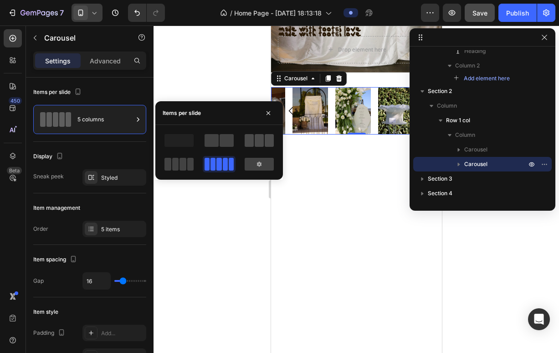
click at [252, 139] on span at bounding box center [249, 140] width 9 height 13
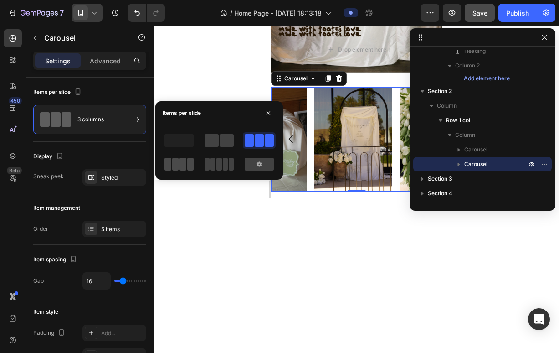
click at [179, 168] on span at bounding box center [182, 164] width 7 height 13
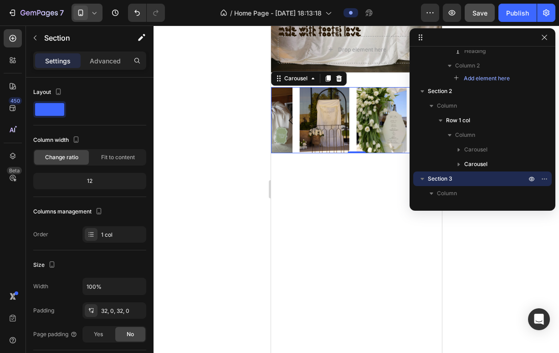
click at [315, 180] on div at bounding box center [356, 302] width 171 height 255
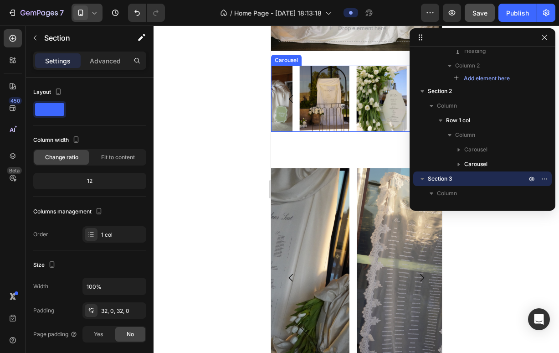
scroll to position [204, 0]
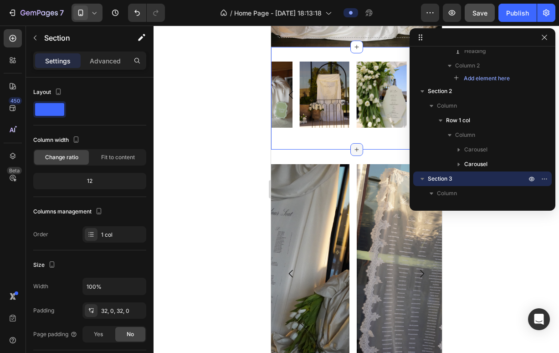
click at [354, 147] on div at bounding box center [356, 149] width 13 height 13
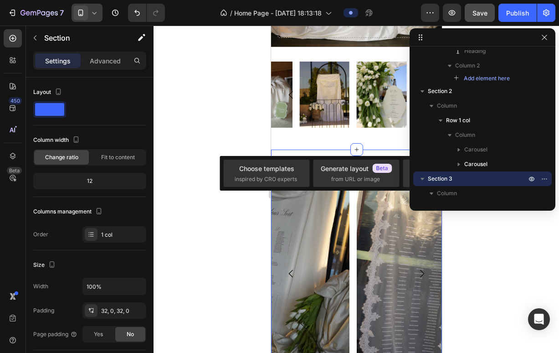
click at [361, 151] on div "Image Image Image Image Image Carousel Row Section 3" at bounding box center [356, 276] width 171 height 255
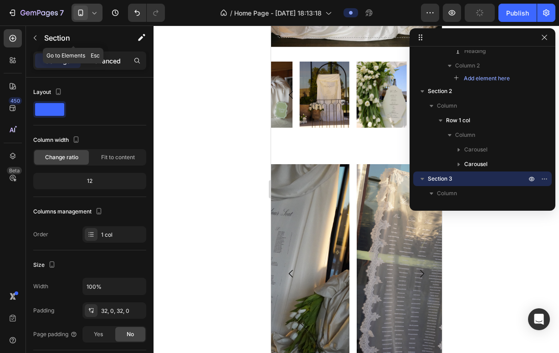
click at [113, 54] on div "Advanced" at bounding box center [105, 60] width 46 height 15
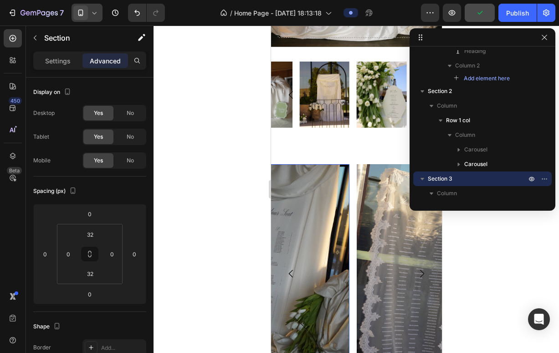
click at [304, 167] on img at bounding box center [267, 273] width 164 height 219
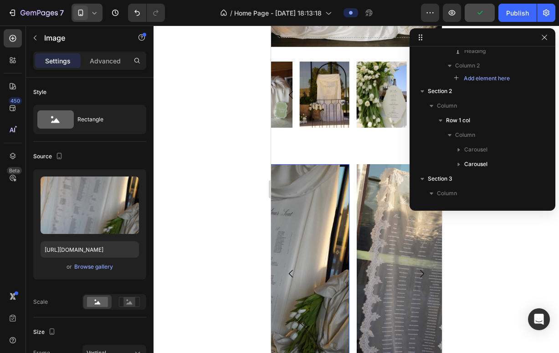
scroll to position [298, 0]
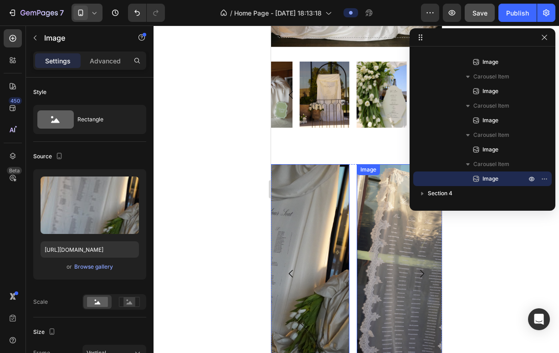
click at [362, 176] on img at bounding box center [438, 273] width 164 height 219
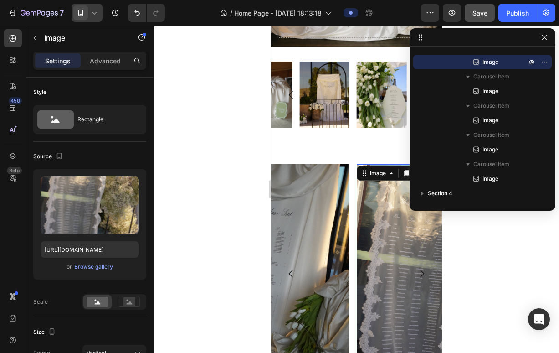
click at [351, 179] on div "Image 0 Image Image Image Image" at bounding box center [356, 273] width 171 height 219
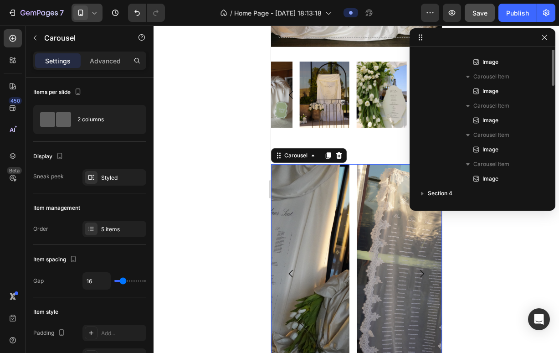
scroll to position [212, 0]
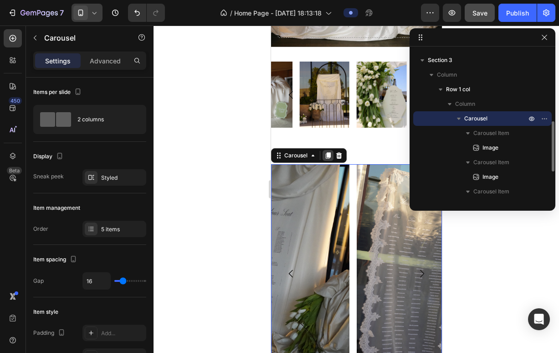
click at [326, 152] on icon at bounding box center [327, 155] width 7 height 7
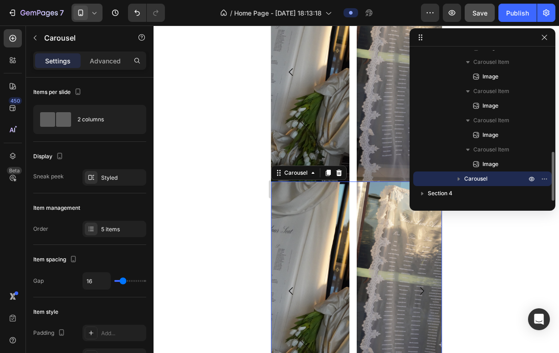
scroll to position [333, 0]
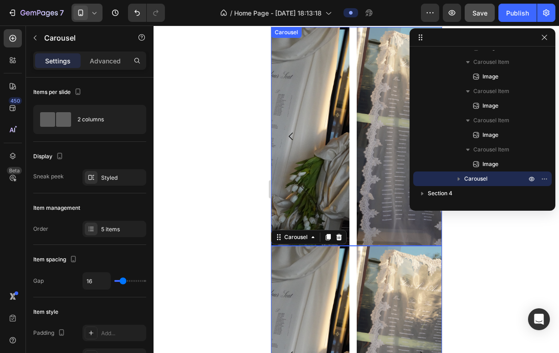
click at [351, 131] on div "Image Image Image Image Image" at bounding box center [356, 136] width 171 height 219
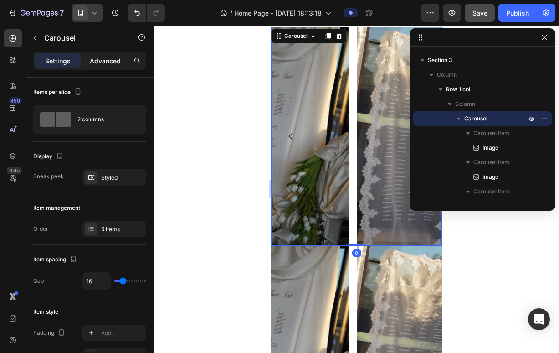
click at [113, 62] on p "Advanced" at bounding box center [105, 61] width 31 height 10
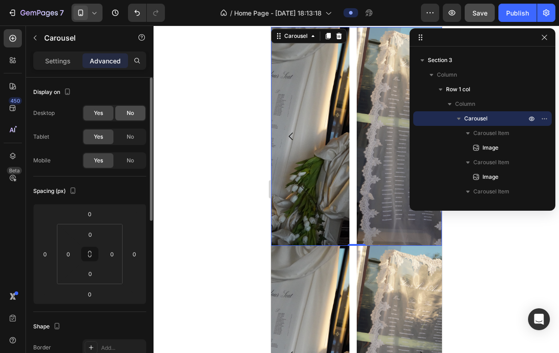
click at [130, 119] on div "No" at bounding box center [130, 113] width 30 height 15
click at [130, 137] on span "No" at bounding box center [130, 137] width 7 height 8
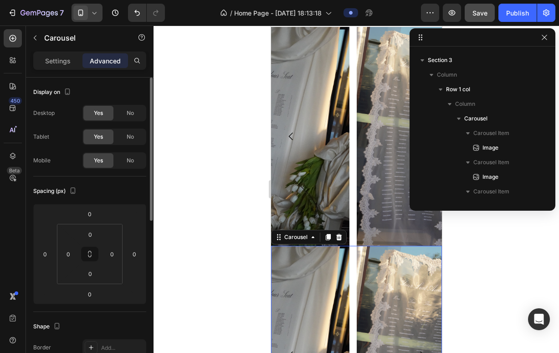
click at [354, 290] on div "Image Image Image Image Image" at bounding box center [356, 355] width 171 height 219
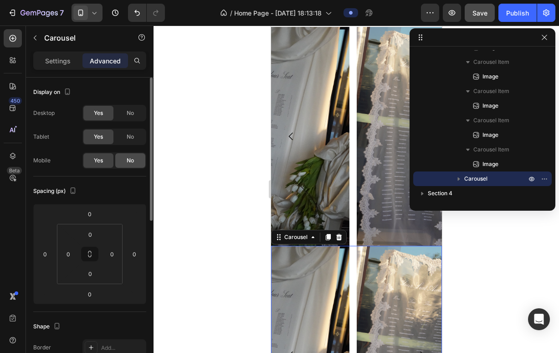
click at [123, 163] on div "No" at bounding box center [130, 160] width 30 height 15
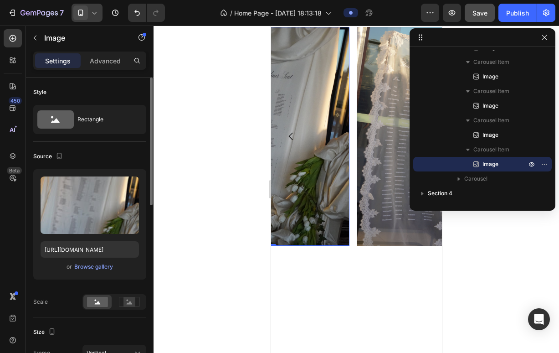
click at [321, 184] on img at bounding box center [267, 136] width 164 height 219
click at [354, 178] on div "Image Image Image Image Image 0" at bounding box center [356, 136] width 171 height 219
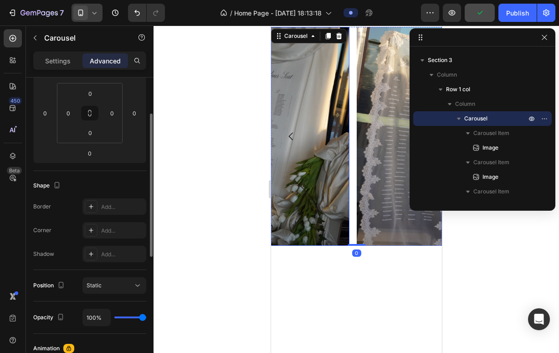
scroll to position [141, 0]
click at [61, 55] on div "Settings" at bounding box center [58, 60] width 46 height 15
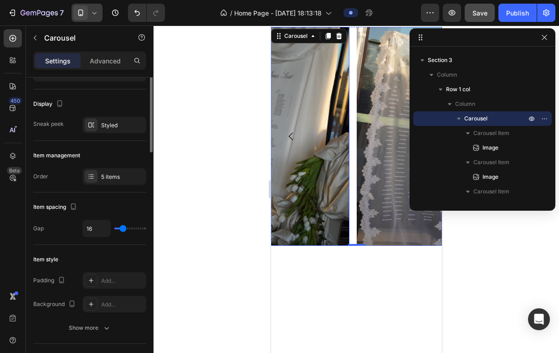
scroll to position [0, 0]
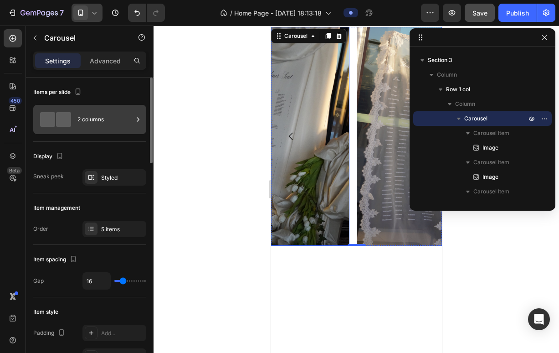
click at [98, 122] on div "2 columns" at bounding box center [105, 119] width 56 height 21
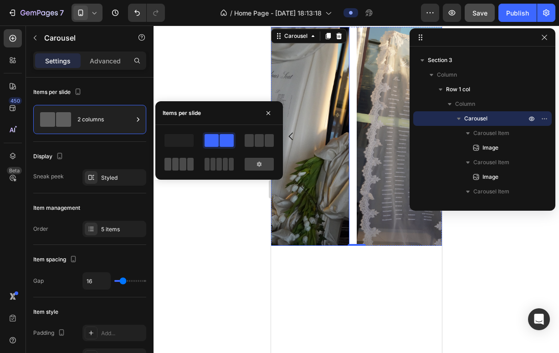
click at [185, 169] on span at bounding box center [182, 164] width 7 height 13
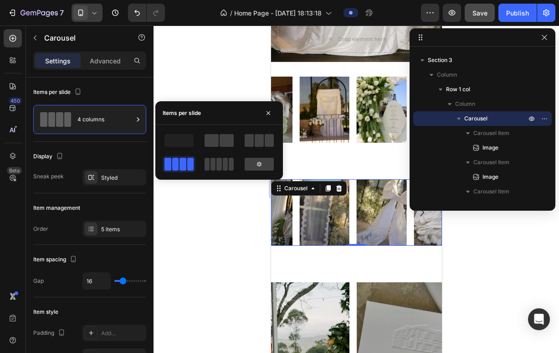
scroll to position [188, 0]
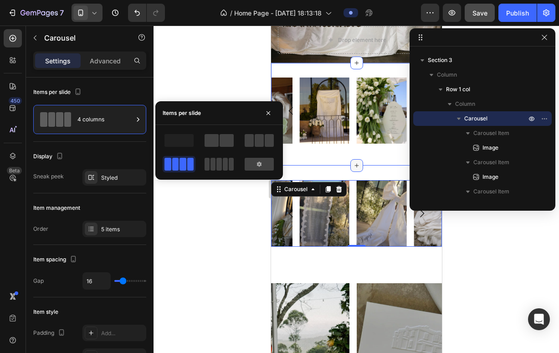
click at [351, 159] on div at bounding box center [356, 165] width 13 height 13
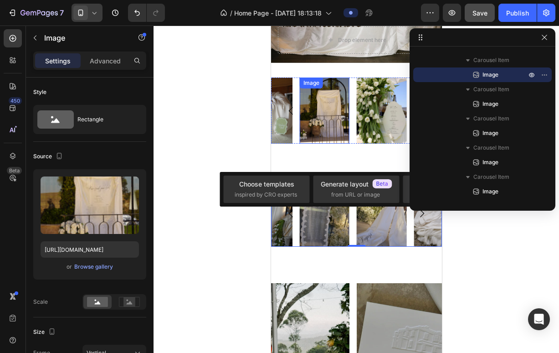
click at [348, 124] on img at bounding box center [324, 110] width 50 height 67
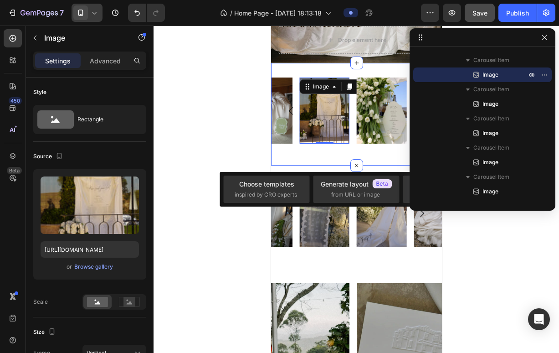
click at [370, 149] on div "Image Image Image Image Image [GEOGRAPHIC_DATA] Image 0 Image Image Image Image…" at bounding box center [356, 114] width 171 height 103
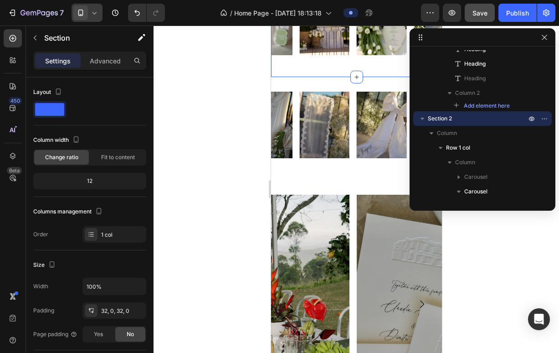
scroll to position [284, 0]
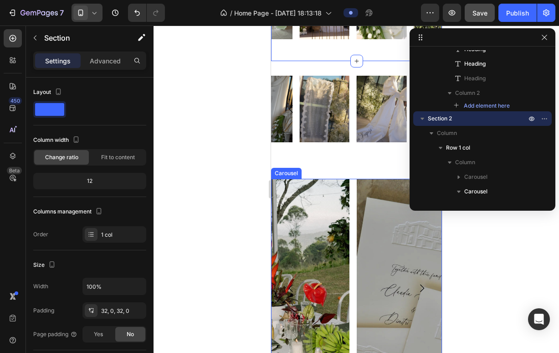
click at [353, 185] on div "Image Image Image Image Image" at bounding box center [356, 288] width 171 height 219
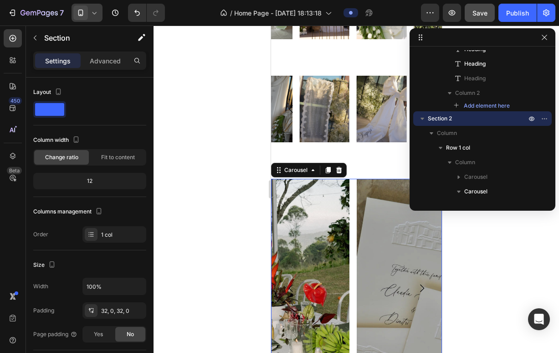
scroll to position [517, 0]
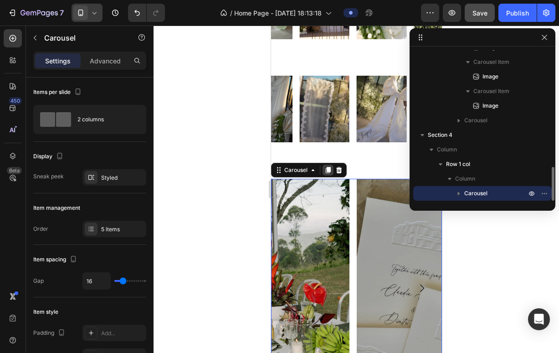
click at [328, 169] on icon at bounding box center [327, 170] width 5 height 6
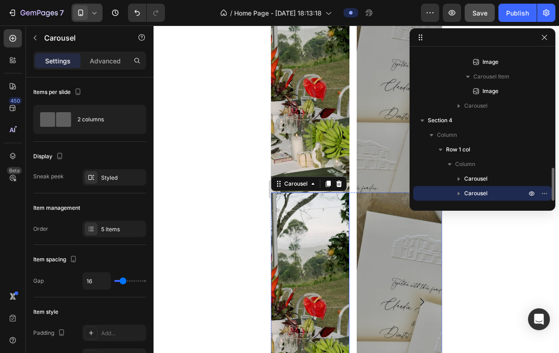
scroll to position [400, 0]
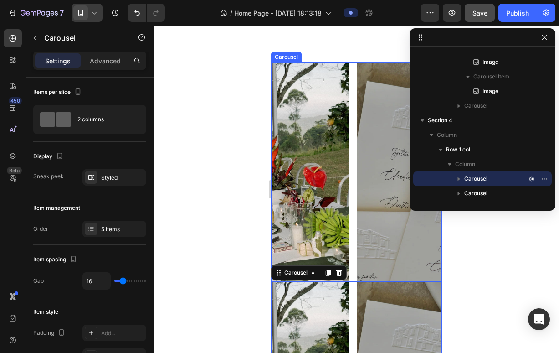
click at [353, 139] on div "Image Image Image Image Image" at bounding box center [356, 171] width 171 height 219
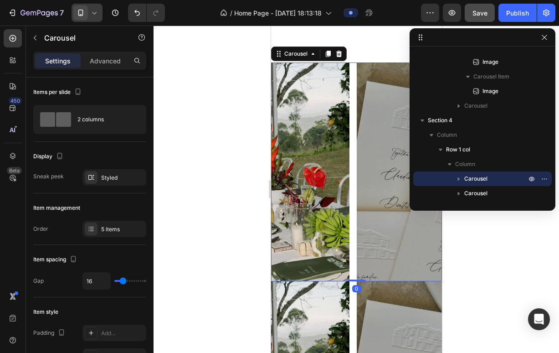
click at [118, 75] on div "Settings Advanced" at bounding box center [90, 64] width 128 height 26
click at [114, 71] on div "Settings Advanced" at bounding box center [90, 64] width 128 height 26
click at [108, 62] on p "Advanced" at bounding box center [105, 61] width 31 height 10
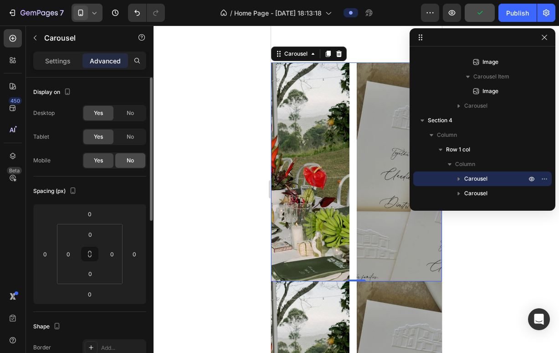
click at [130, 156] on span "No" at bounding box center [130, 160] width 7 height 8
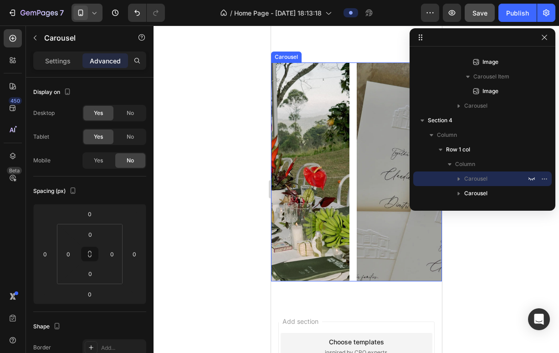
click at [355, 164] on div "Image Image Image Image Image" at bounding box center [356, 171] width 171 height 219
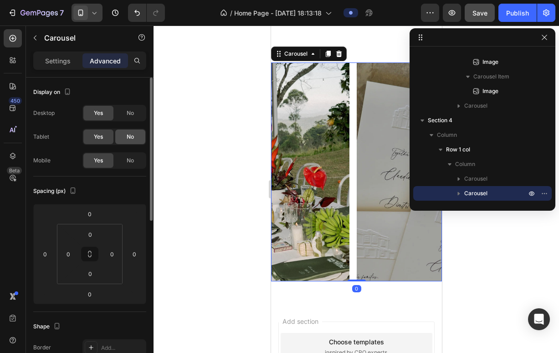
click at [137, 132] on div "No" at bounding box center [130, 136] width 30 height 15
click at [136, 114] on div "No" at bounding box center [130, 113] width 30 height 15
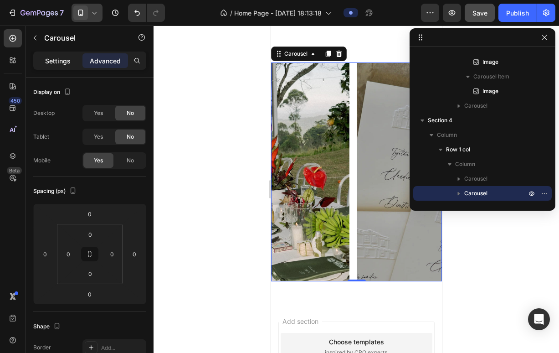
click at [68, 59] on p "Settings" at bounding box center [58, 61] width 26 height 10
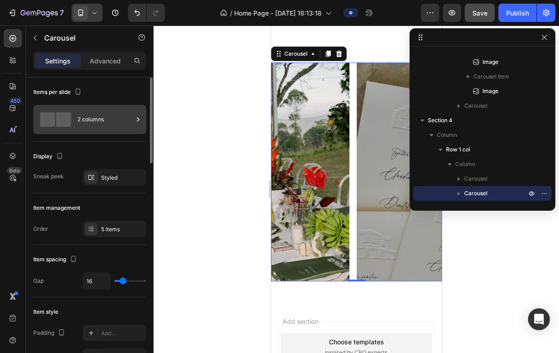
click at [81, 110] on div "2 columns" at bounding box center [105, 119] width 56 height 21
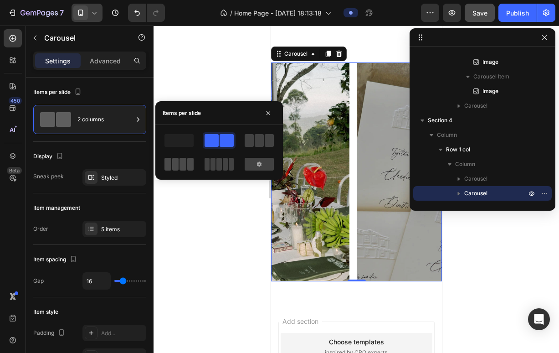
click at [183, 164] on span at bounding box center [182, 164] width 7 height 13
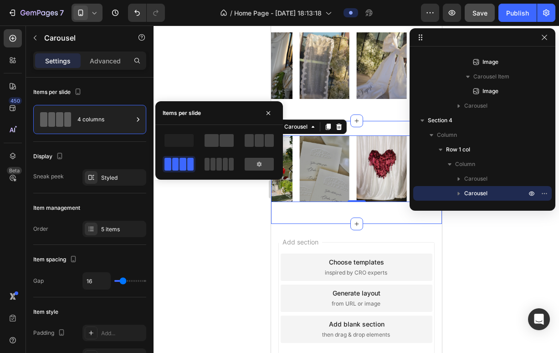
scroll to position [283, 0]
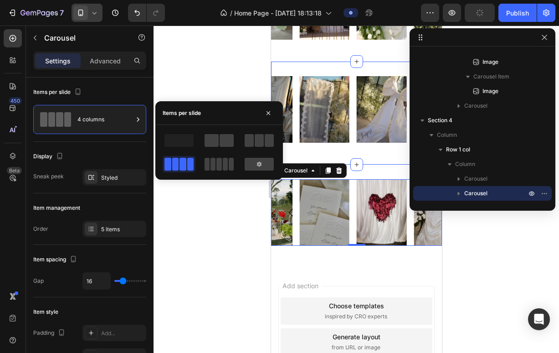
click at [388, 143] on div "Image Image Image Image Image [GEOGRAPHIC_DATA] Image Image Image Image Image […" at bounding box center [356, 113] width 171 height 74
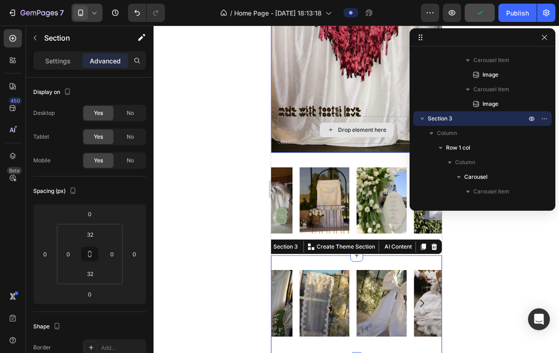
scroll to position [94, 0]
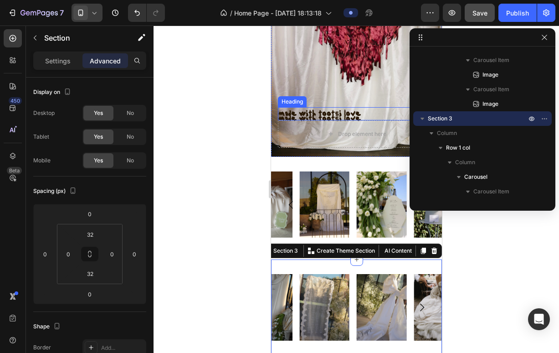
click at [357, 111] on div "made with tootsi love Heading" at bounding box center [355, 113] width 157 height 13
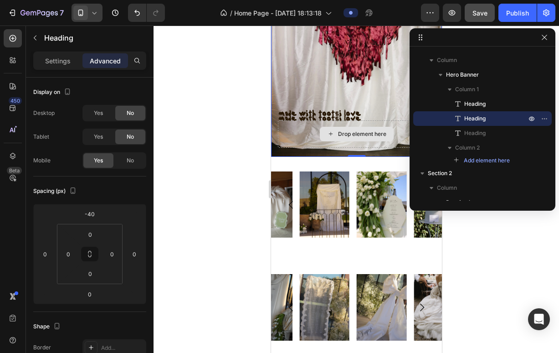
click at [304, 120] on div "Drop element here" at bounding box center [355, 133] width 157 height 27
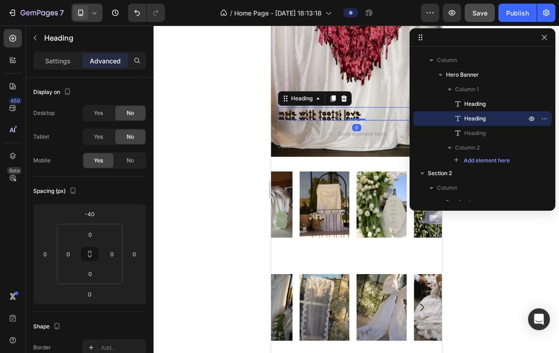
click at [303, 109] on strong "made with tootsi love" at bounding box center [319, 113] width 82 height 10
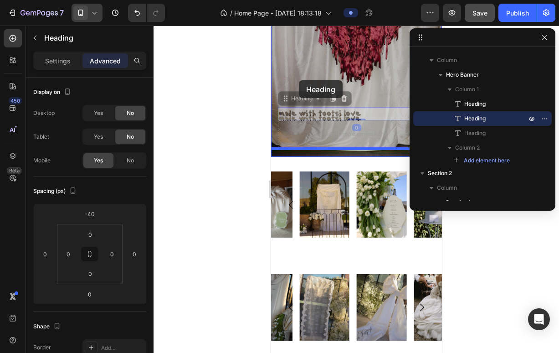
drag, startPoint x: 298, startPoint y: 92, endPoint x: 298, endPoint y: 80, distance: 11.4
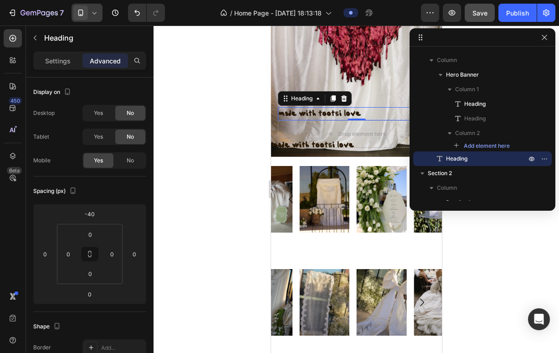
click at [338, 108] on strong "made with tootsi love" at bounding box center [319, 113] width 82 height 10
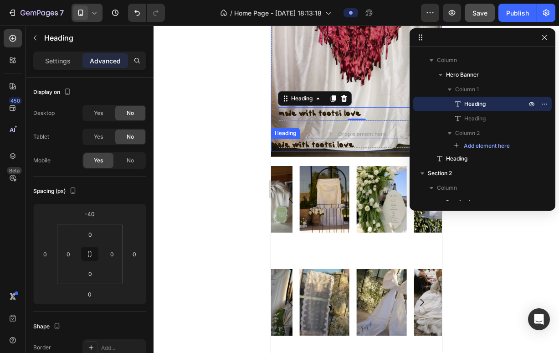
click at [314, 140] on strong "made with tootsi love" at bounding box center [312, 145] width 82 height 10
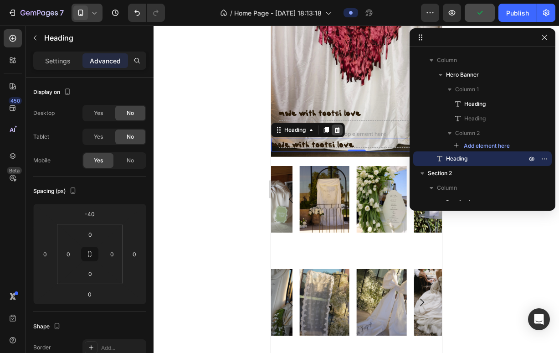
click at [339, 126] on icon at bounding box center [336, 129] width 7 height 7
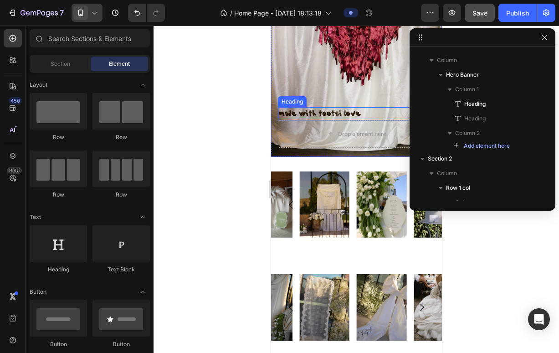
click at [329, 108] on strong "made with tootsi love" at bounding box center [319, 113] width 82 height 10
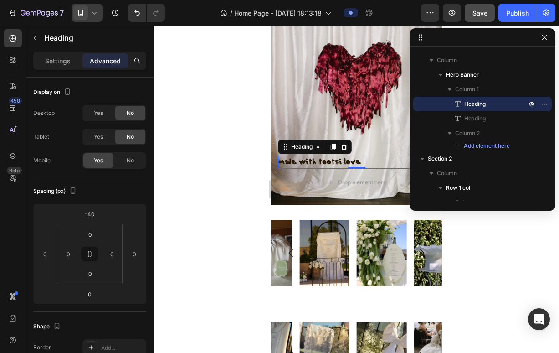
scroll to position [45, 0]
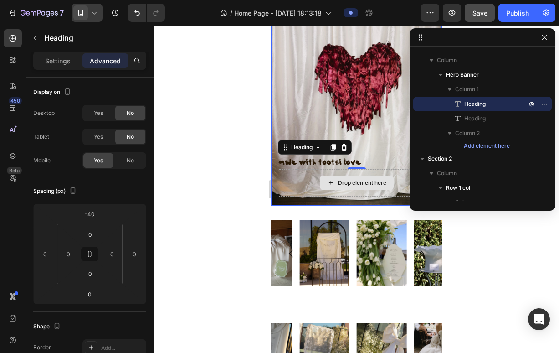
click at [319, 181] on div "Drop element here" at bounding box center [356, 182] width 74 height 15
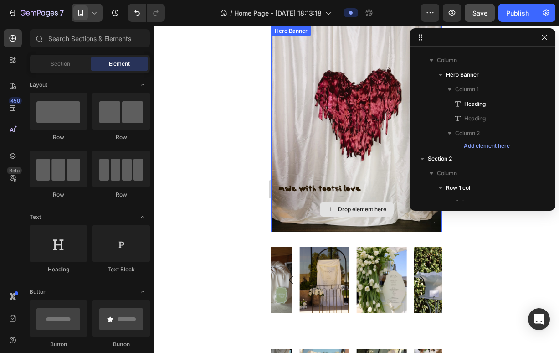
scroll to position [0, 0]
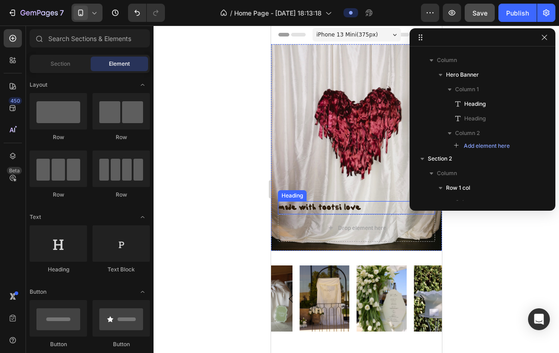
click at [308, 202] on strong "made with tootsi love" at bounding box center [319, 207] width 82 height 10
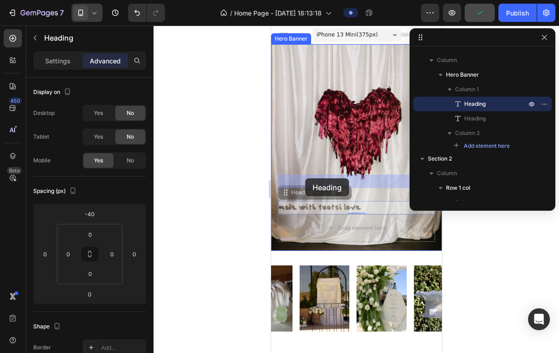
drag, startPoint x: 303, startPoint y: 185, endPoint x: 305, endPoint y: 178, distance: 7.5
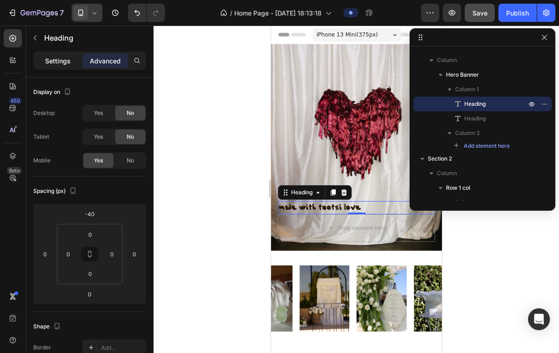
click at [55, 60] on p "Settings" at bounding box center [58, 61] width 26 height 10
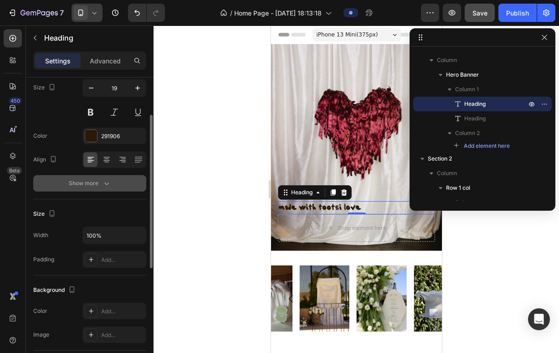
scroll to position [75, 0]
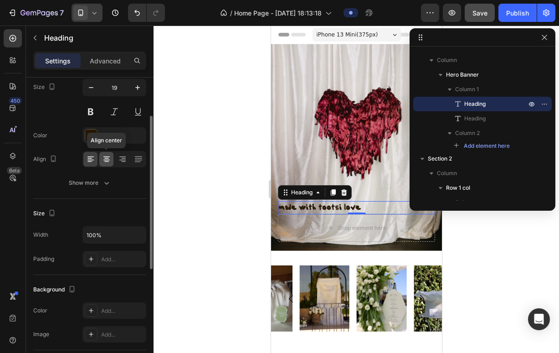
click at [107, 161] on icon at bounding box center [106, 161] width 5 height 1
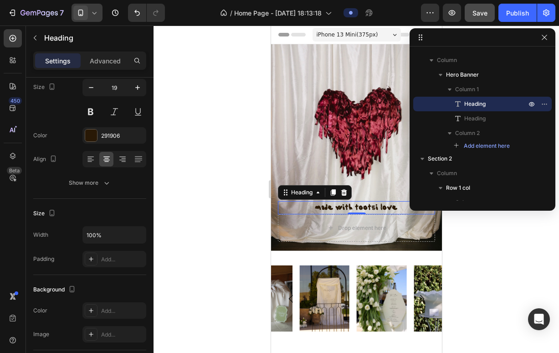
click at [481, 255] on div at bounding box center [356, 189] width 405 height 327
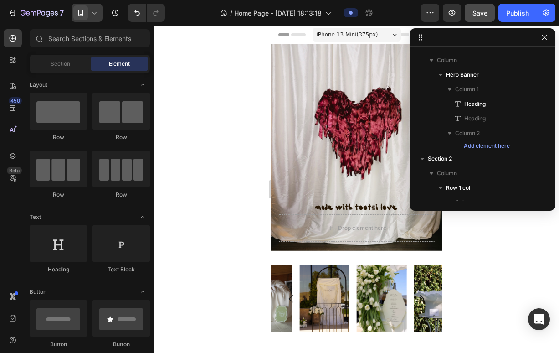
click at [457, 251] on div at bounding box center [356, 189] width 405 height 327
click at [380, 202] on strong "made with tootsi love" at bounding box center [356, 207] width 82 height 10
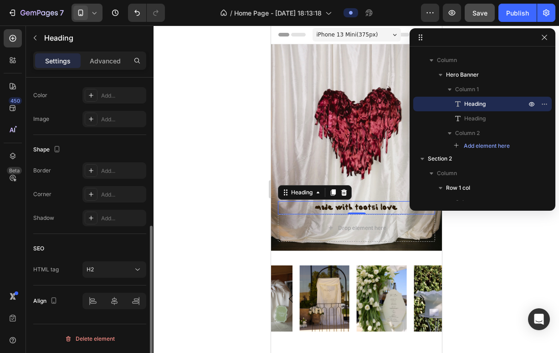
scroll to position [290, 0]
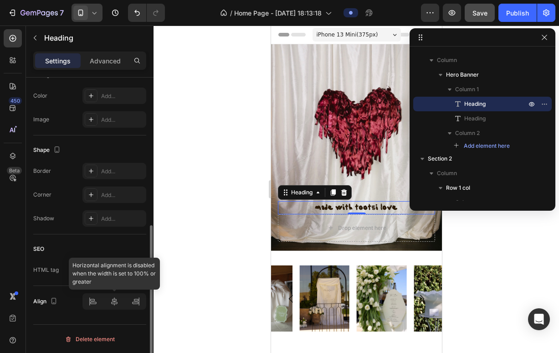
click at [116, 300] on div at bounding box center [114, 301] width 64 height 16
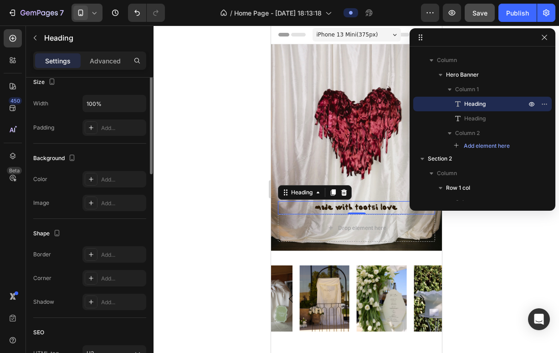
scroll to position [0, 0]
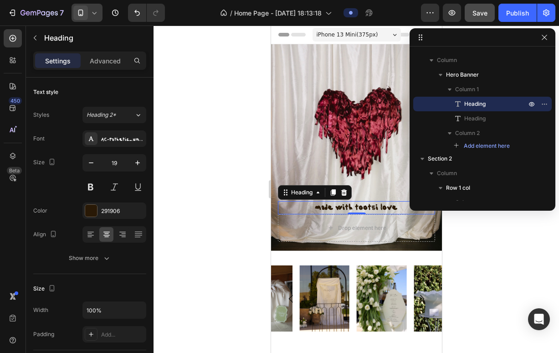
click at [476, 272] on div at bounding box center [356, 189] width 405 height 327
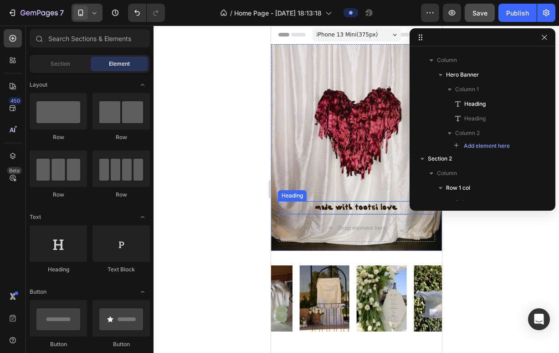
click at [378, 202] on strong "made with tootsi love" at bounding box center [356, 207] width 82 height 10
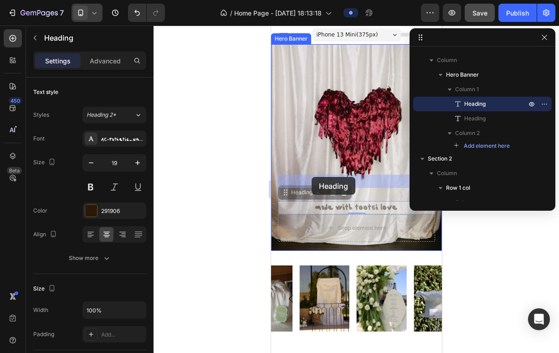
drag, startPoint x: 302, startPoint y: 184, endPoint x: 311, endPoint y: 177, distance: 11.0
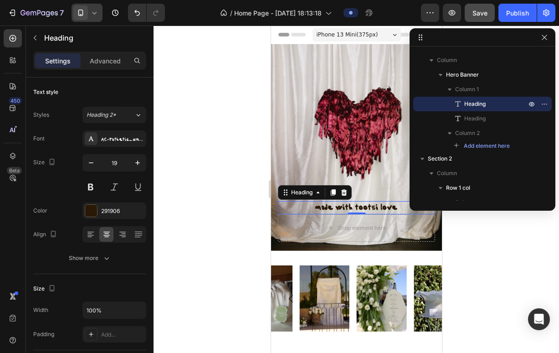
click at [489, 248] on div at bounding box center [356, 189] width 405 height 327
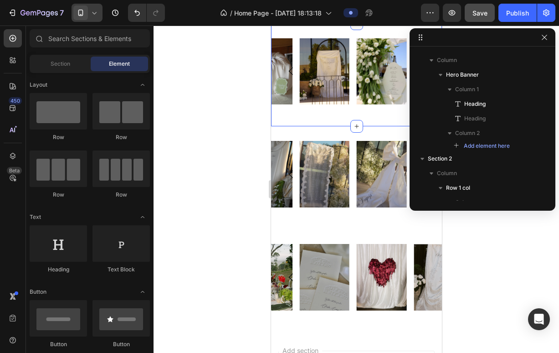
scroll to position [221, 0]
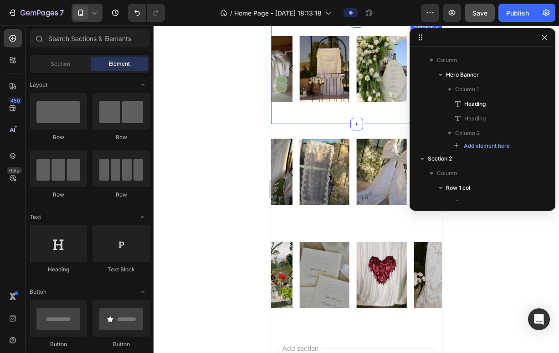
click at [357, 110] on div "Image Image Image Image Image [GEOGRAPHIC_DATA] Image Image Image Image Image C…" at bounding box center [356, 72] width 171 height 103
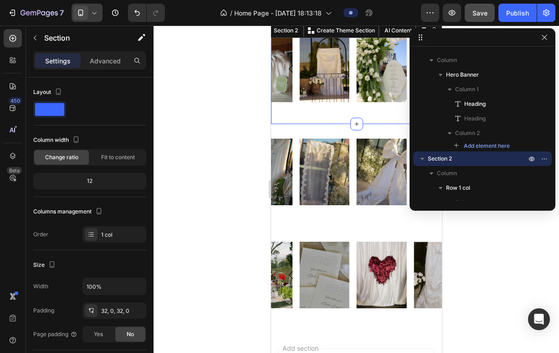
click at [110, 72] on div "Settings Advanced" at bounding box center [90, 64] width 128 height 26
click at [109, 70] on div "Settings Advanced" at bounding box center [90, 64] width 128 height 26
click at [107, 66] on div "Advanced" at bounding box center [105, 60] width 46 height 15
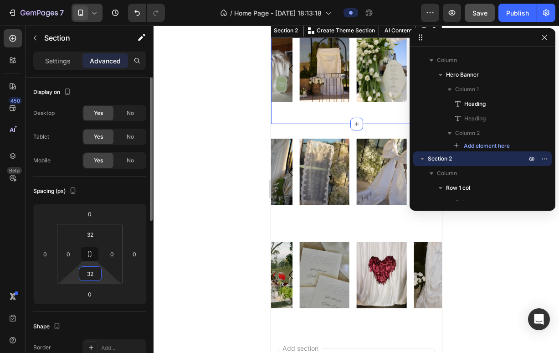
click at [89, 274] on input "32" at bounding box center [90, 273] width 18 height 14
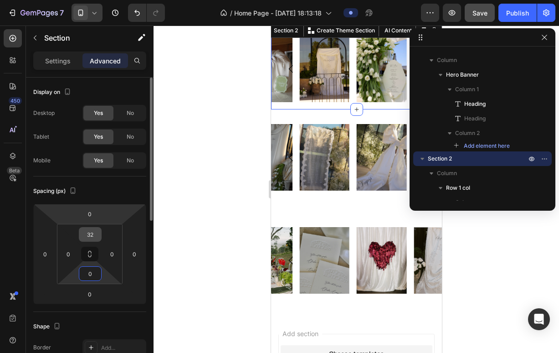
type input "0"
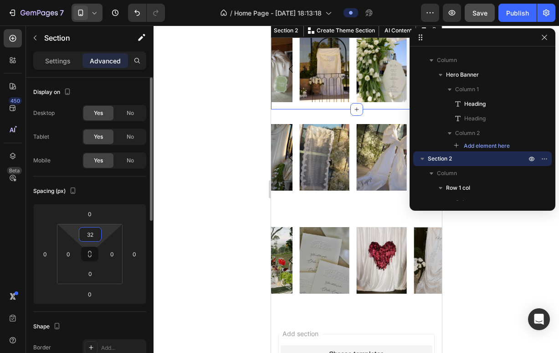
click at [84, 234] on input "32" at bounding box center [90, 234] width 18 height 14
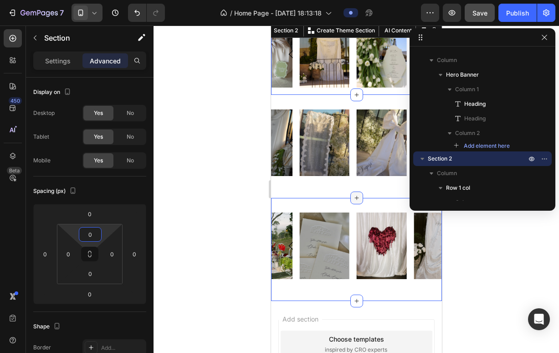
type input "0"
click at [351, 191] on div at bounding box center [356, 197] width 13 height 13
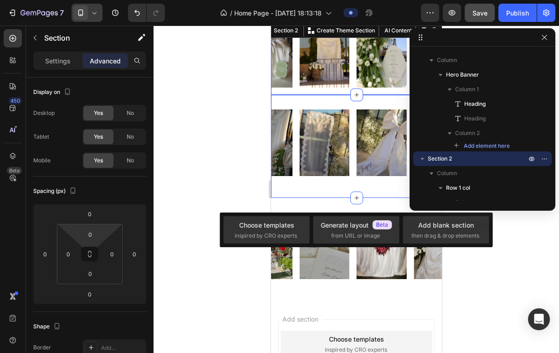
click at [319, 185] on div "Image Image Image Image Image [GEOGRAPHIC_DATA] Image Image Image Image Image C…" at bounding box center [356, 146] width 171 height 103
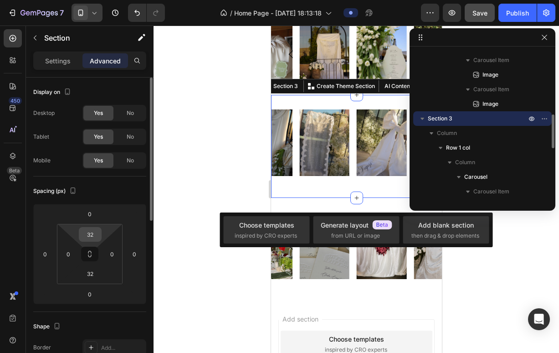
click at [89, 236] on input "32" at bounding box center [90, 234] width 18 height 14
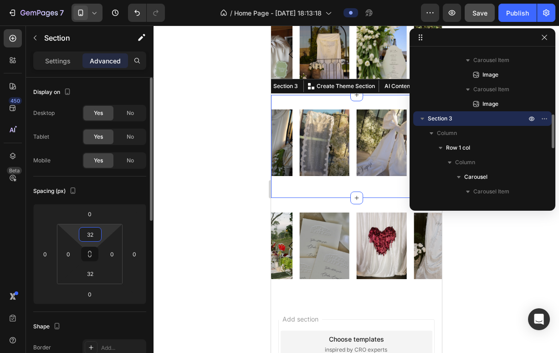
click at [89, 236] on input "32" at bounding box center [90, 234] width 18 height 14
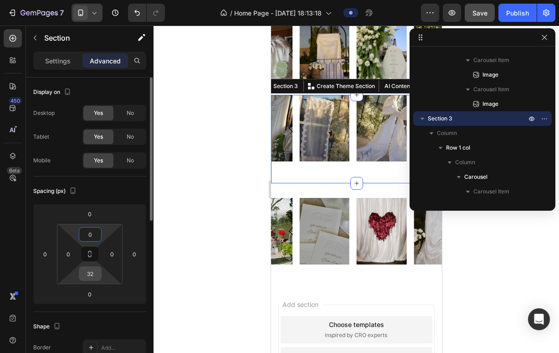
type input "0"
click at [83, 274] on input "32" at bounding box center [90, 273] width 18 height 14
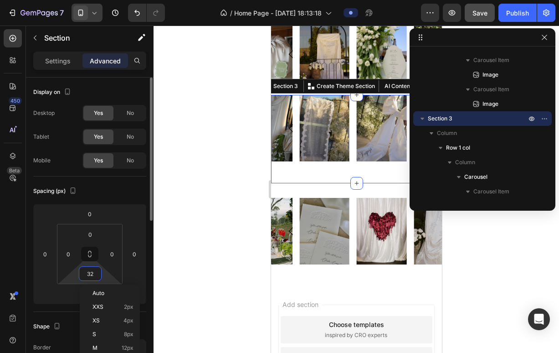
type input "0"
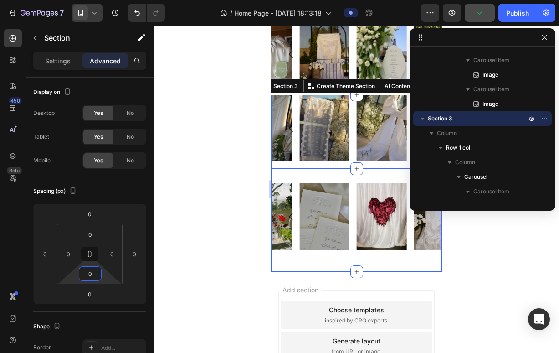
click at [369, 177] on div "Image Image Image Image Image [GEOGRAPHIC_DATA] Image Image Image Image Image C…" at bounding box center [356, 220] width 171 height 103
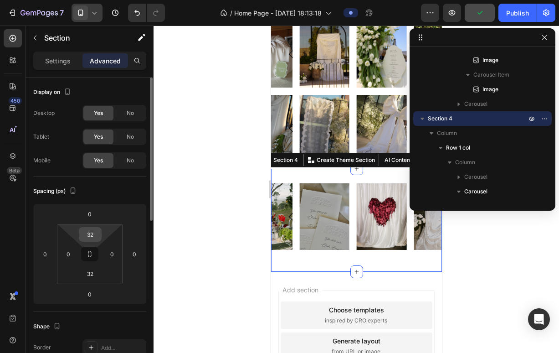
click at [90, 238] on input "32" at bounding box center [90, 234] width 18 height 14
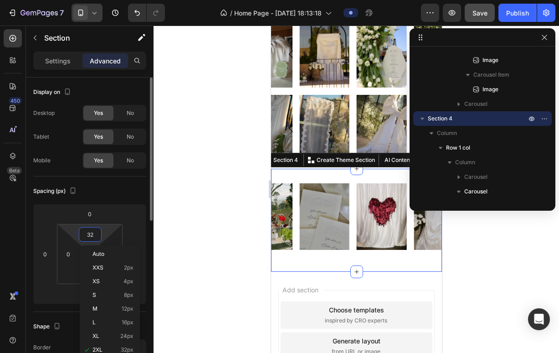
type input "0"
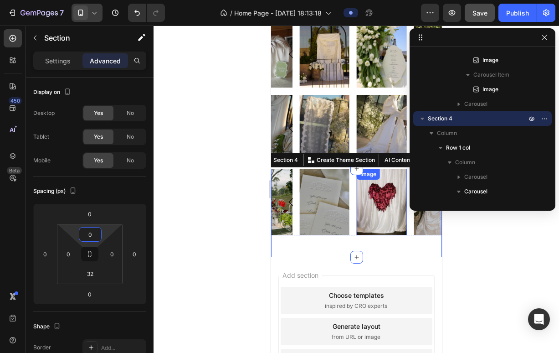
click at [359, 232] on img at bounding box center [381, 202] width 50 height 67
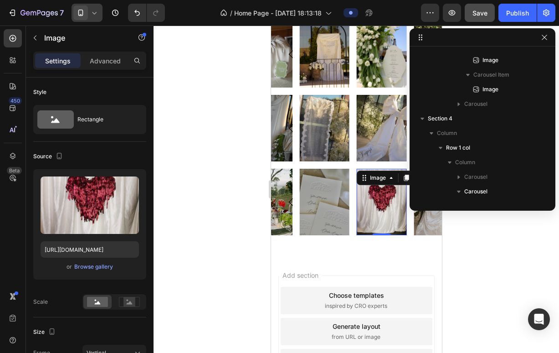
scroll to position [650, 0]
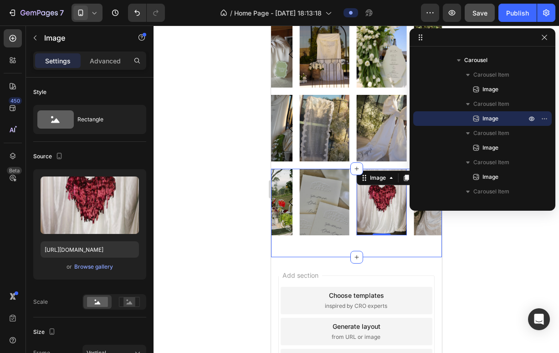
click at [377, 252] on div "Image Image Image Image Image [GEOGRAPHIC_DATA] Image Image 0 Image Image Image…" at bounding box center [356, 213] width 171 height 88
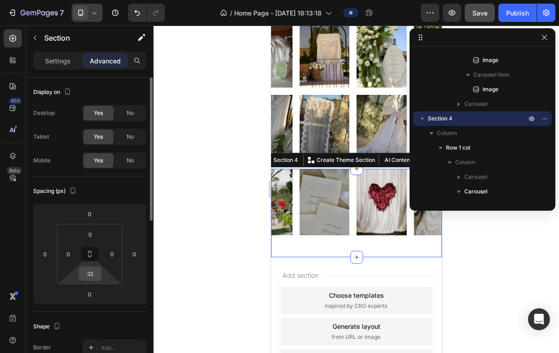
click at [94, 273] on input "32" at bounding box center [90, 273] width 18 height 14
type input "0"
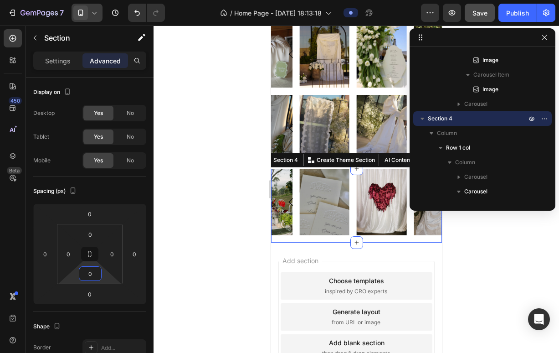
click at [479, 241] on div at bounding box center [356, 189] width 405 height 327
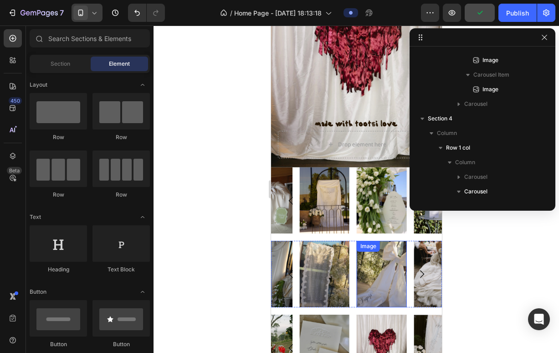
scroll to position [77, 0]
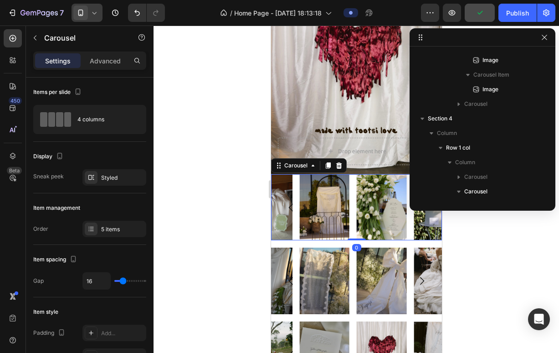
click at [352, 180] on div "Image Image Image Image Image" at bounding box center [356, 207] width 171 height 67
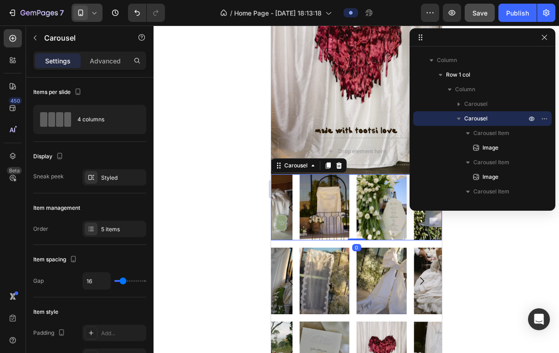
click at [95, 69] on div "Settings Advanced" at bounding box center [89, 60] width 113 height 18
click at [97, 64] on p "Advanced" at bounding box center [105, 61] width 31 height 10
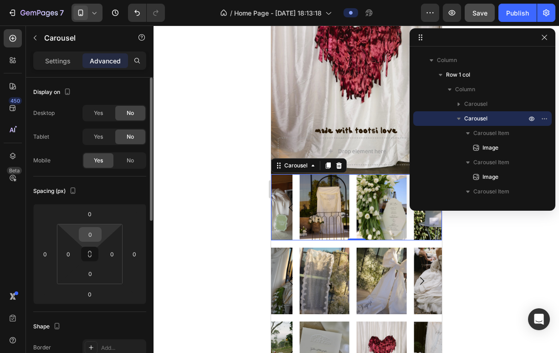
click at [93, 231] on input "0" at bounding box center [90, 234] width 18 height 14
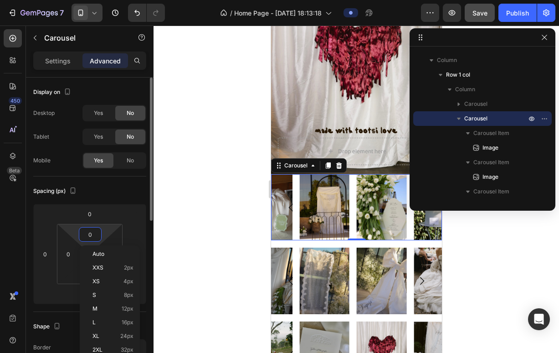
click at [93, 231] on input "0" at bounding box center [90, 234] width 18 height 14
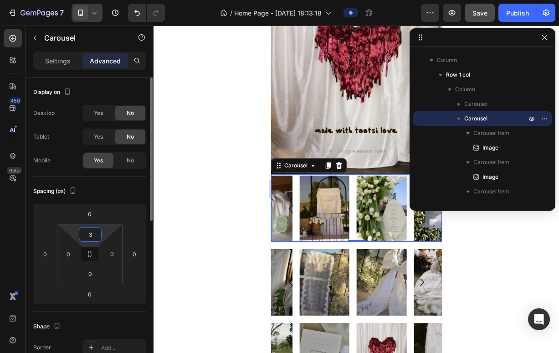
type input "32"
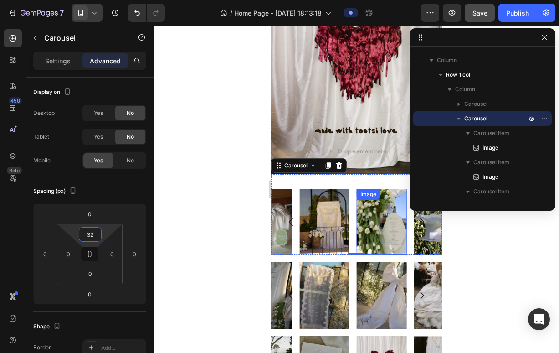
click at [366, 241] on img at bounding box center [381, 222] width 50 height 67
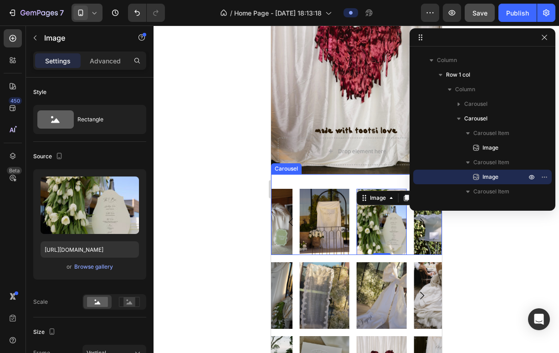
click at [350, 238] on div "Image Image 0 Image Image Image" at bounding box center [356, 222] width 171 height 67
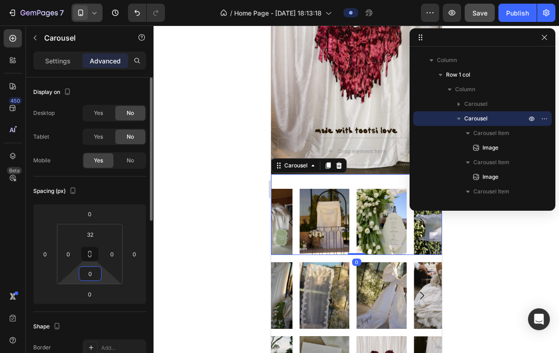
click at [88, 268] on input "0" at bounding box center [90, 273] width 18 height 14
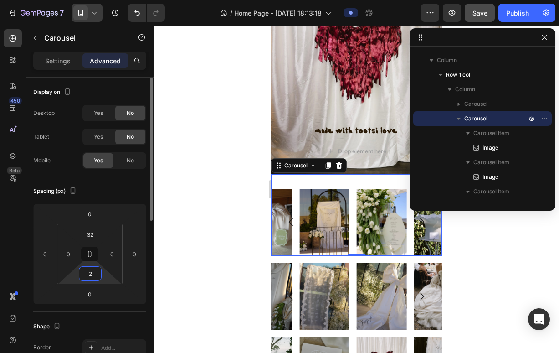
type input "20"
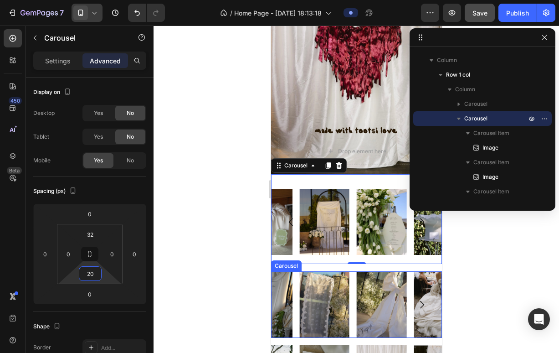
click at [353, 280] on div "Image Image Image Image Image" at bounding box center [356, 304] width 171 height 67
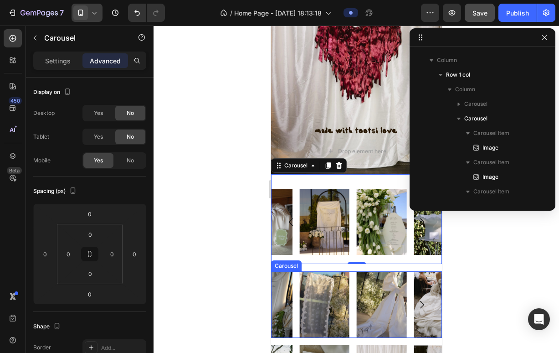
scroll to position [343, 0]
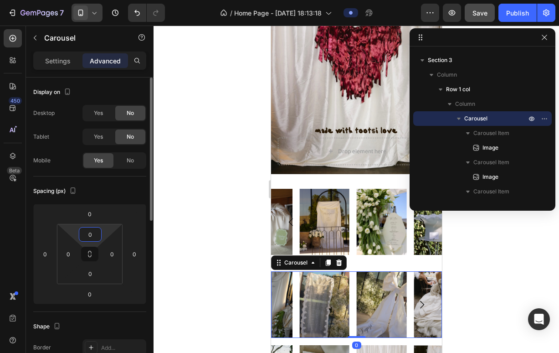
click at [88, 239] on input "0" at bounding box center [90, 234] width 18 height 14
click at [72, 254] on input "0" at bounding box center [68, 254] width 14 height 14
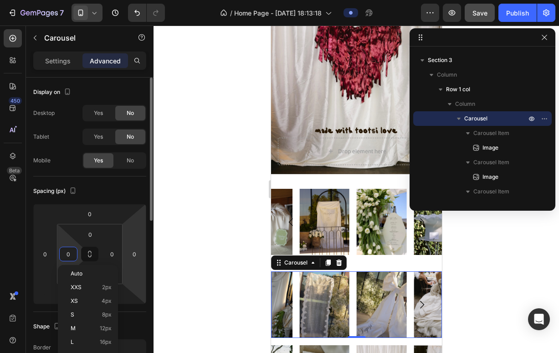
click at [133, 0] on html "7 / Home Page - [DATE] 18:13:18 Preview Save Publish 450 Beta Sections(18) Elem…" at bounding box center [279, 0] width 559 height 0
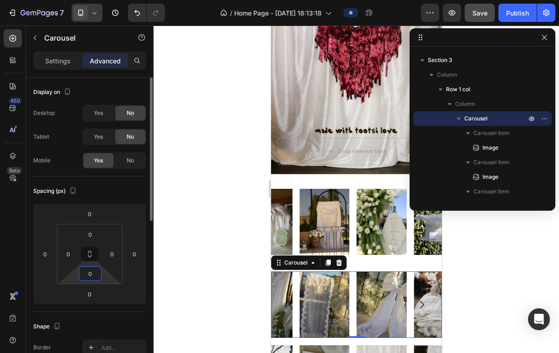
click at [88, 274] on input "0" at bounding box center [90, 273] width 18 height 14
type input "20"
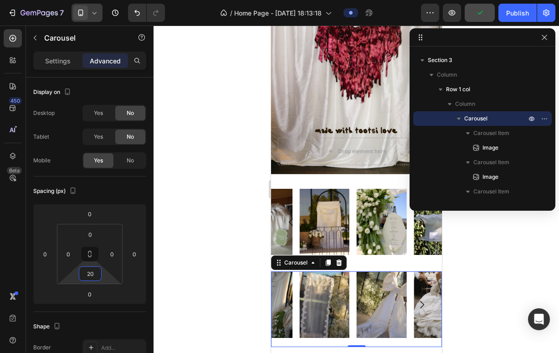
click at [503, 251] on div at bounding box center [356, 189] width 405 height 327
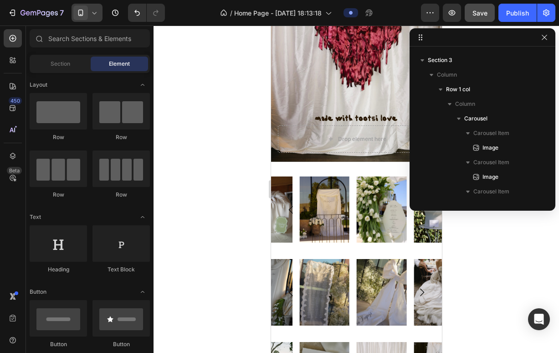
scroll to position [0, 0]
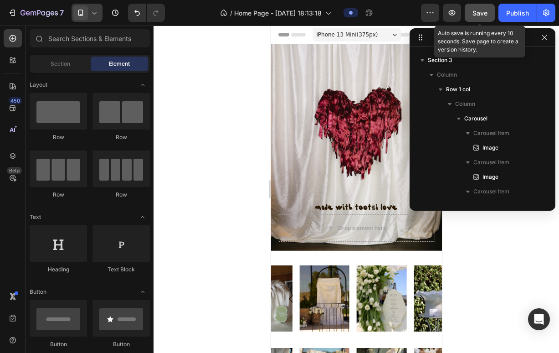
click at [489, 9] on button "Save" at bounding box center [480, 13] width 30 height 18
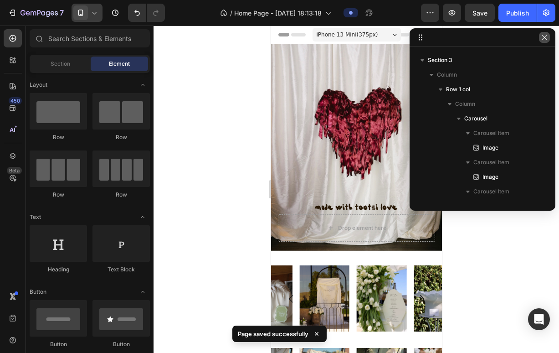
click at [547, 36] on icon "button" at bounding box center [544, 37] width 7 height 7
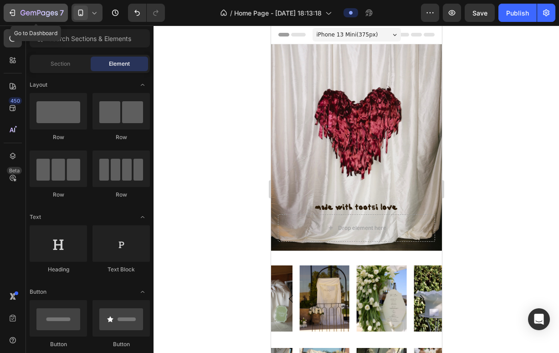
click at [24, 15] on icon "button" at bounding box center [38, 14] width 37 height 8
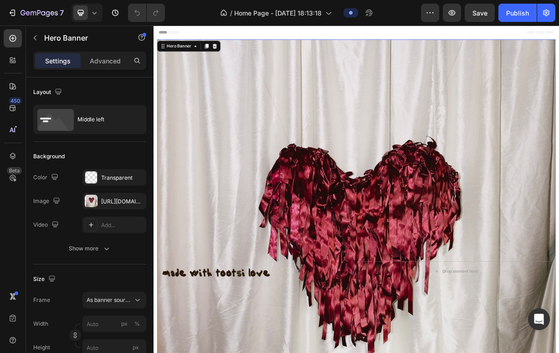
click at [426, 44] on div "Header" at bounding box center [427, 35] width 547 height 19
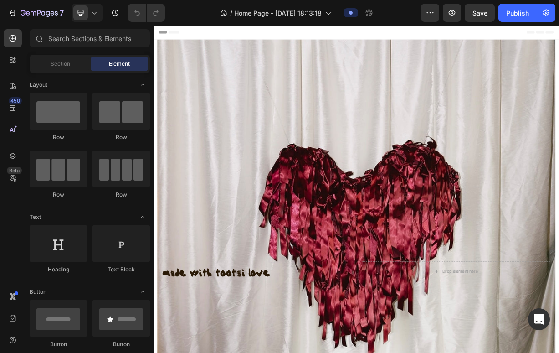
click at [249, 34] on div "Header" at bounding box center [427, 35] width 532 height 18
click at [172, 35] on span "Header" at bounding box center [181, 34] width 20 height 9
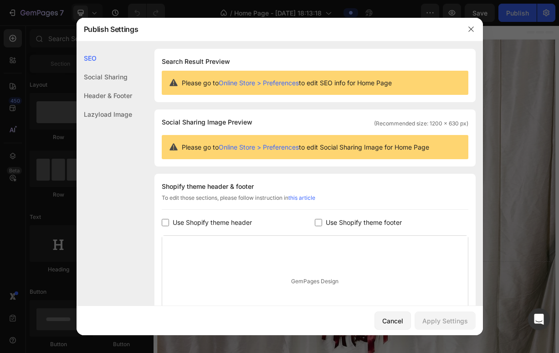
click at [99, 105] on div "Header & Footer" at bounding box center [105, 114] width 56 height 19
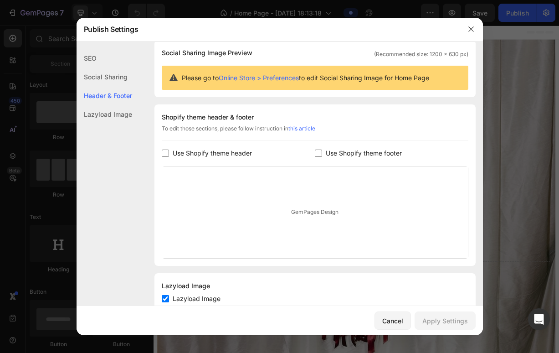
scroll to position [96, 0]
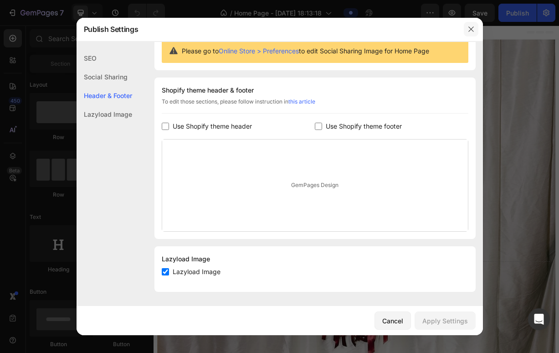
click at [471, 31] on icon "button" at bounding box center [470, 29] width 7 height 7
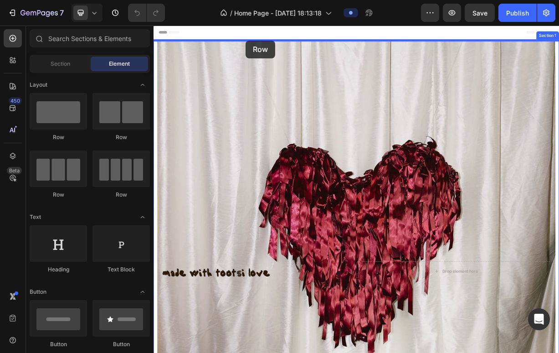
drag, startPoint x: 200, startPoint y: 141, endPoint x: 278, endPoint y: 46, distance: 123.3
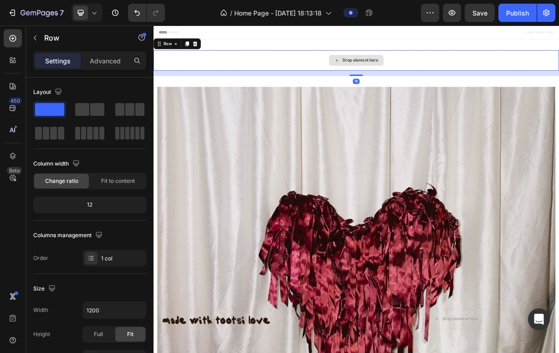
click at [402, 71] on div "Drop element here" at bounding box center [427, 72] width 74 height 15
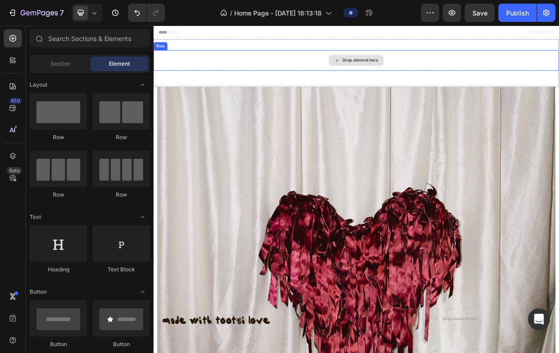
click at [329, 66] on div "Drop element here" at bounding box center [427, 72] width 547 height 27
